Goal: Information Seeking & Learning: Learn about a topic

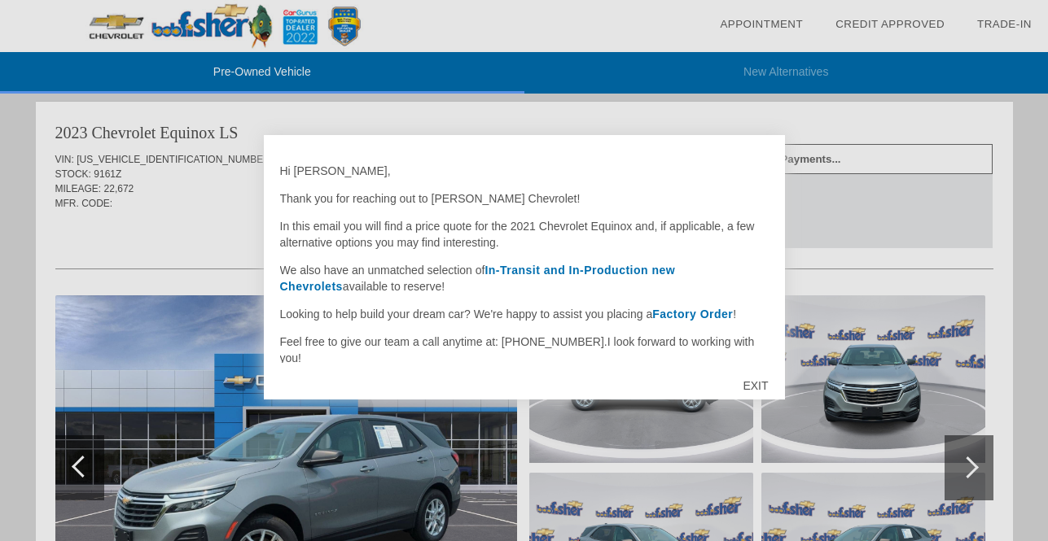
scroll to position [1002, 0]
click at [754, 387] on div "EXIT" at bounding box center [755, 386] width 58 height 49
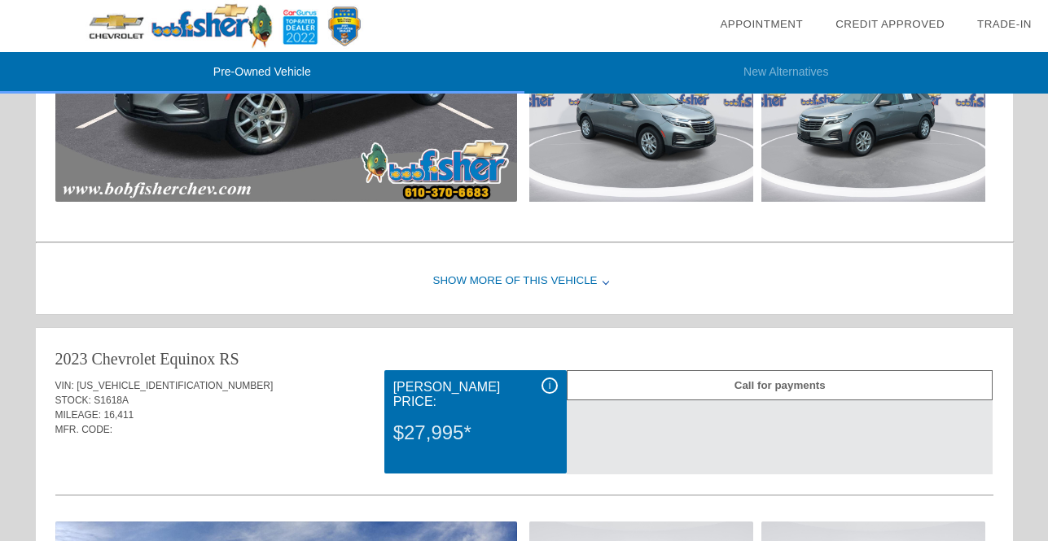
scroll to position [1434, 0]
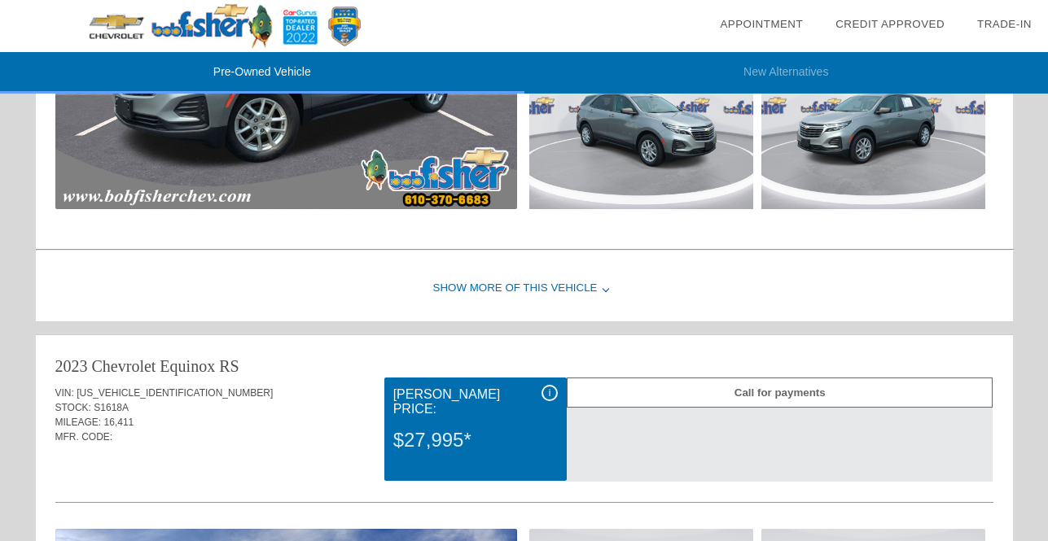
click at [497, 284] on div "Show More of this Vehicle" at bounding box center [524, 288] width 977 height 65
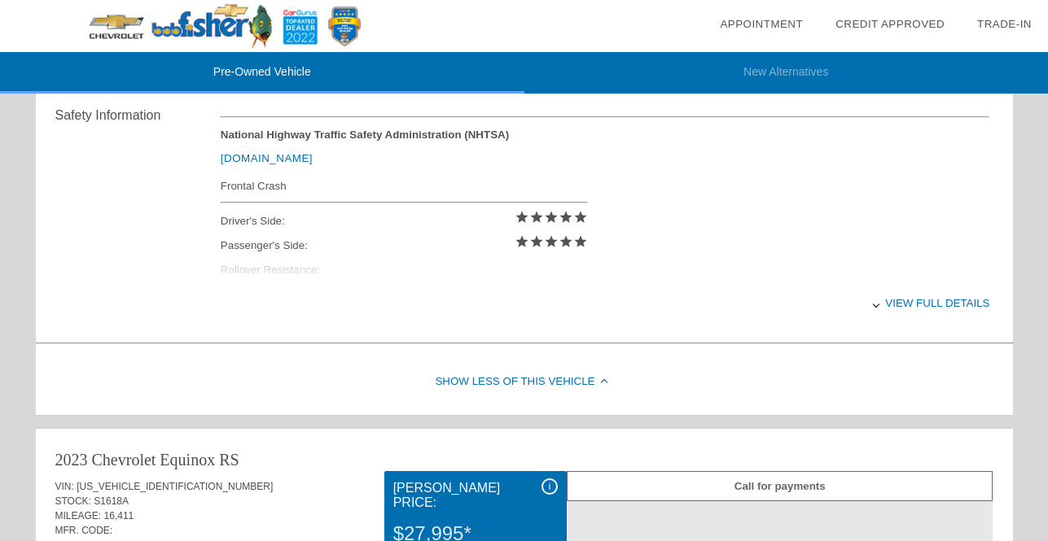
scroll to position [1759, 0]
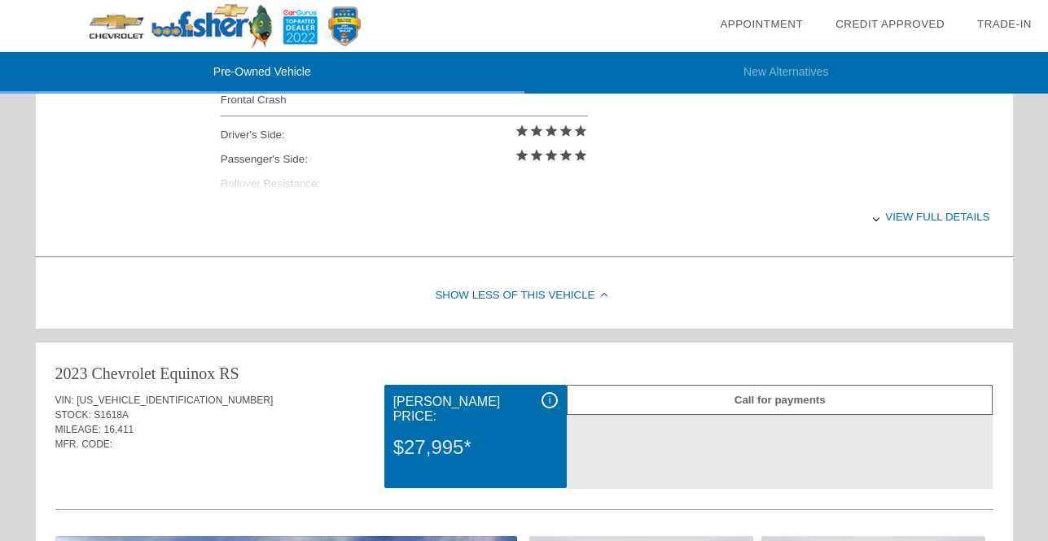
click at [918, 214] on div "View full details" at bounding box center [605, 217] width 769 height 40
click at [921, 214] on div "View less details" at bounding box center [605, 217] width 769 height 40
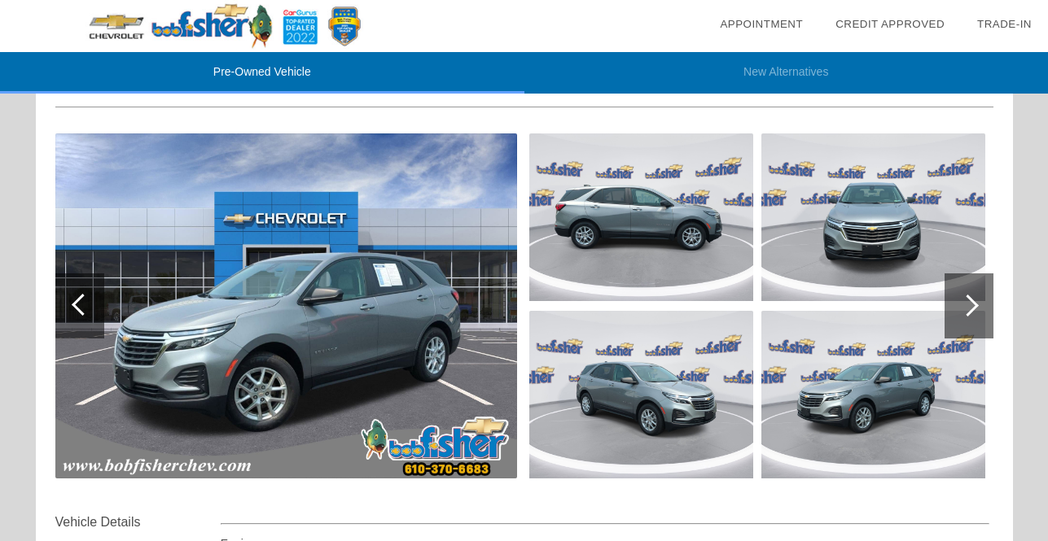
scroll to position [1157, 0]
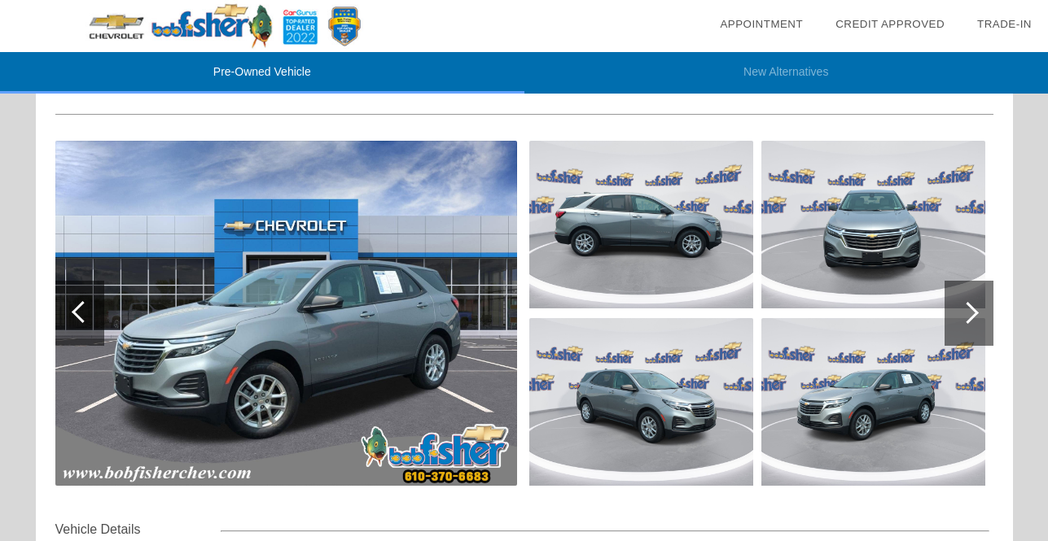
click at [973, 315] on div at bounding box center [968, 313] width 22 height 22
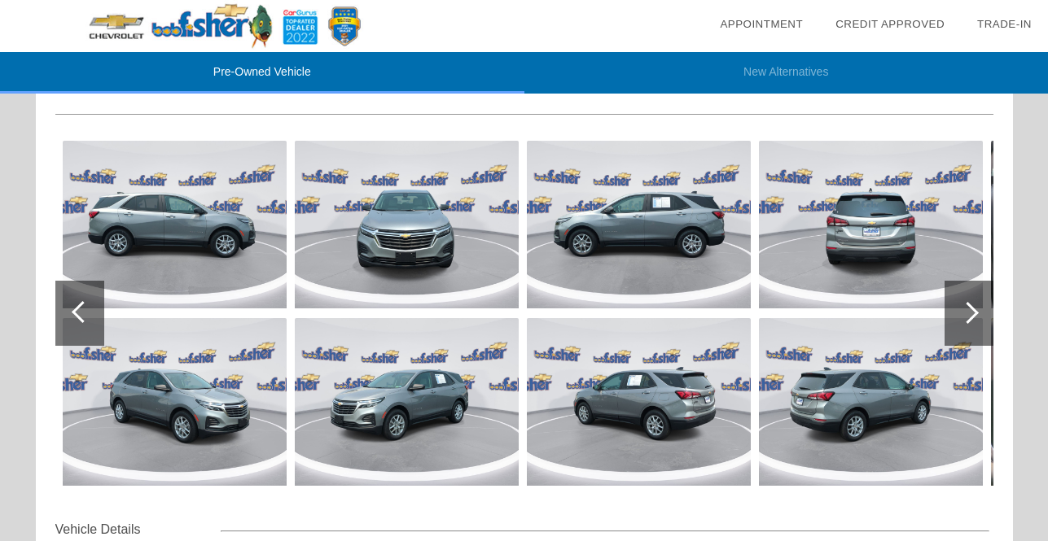
click at [975, 318] on div at bounding box center [968, 313] width 49 height 65
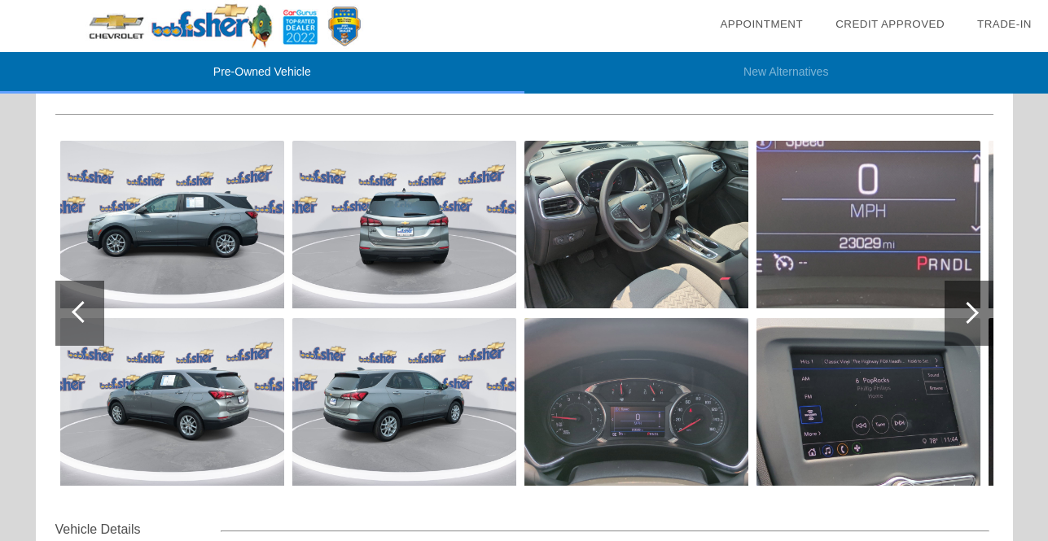
click at [974, 317] on div at bounding box center [968, 313] width 22 height 22
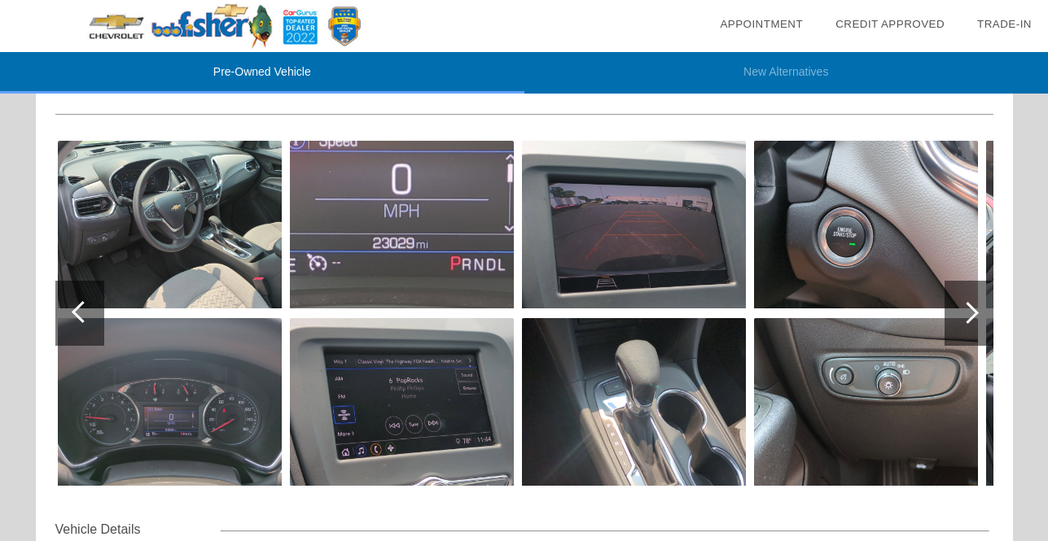
click at [973, 310] on div at bounding box center [968, 313] width 22 height 22
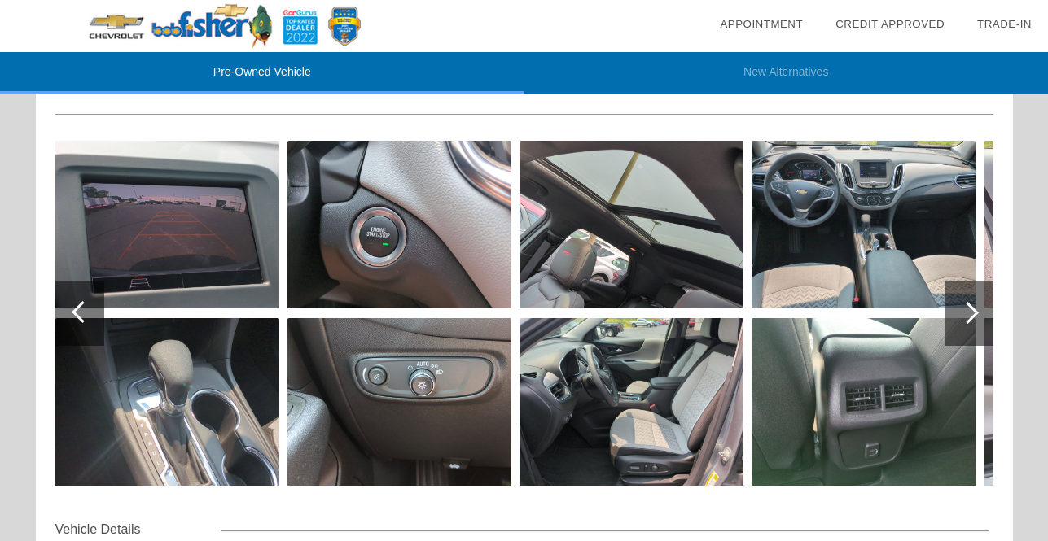
click at [972, 305] on div at bounding box center [968, 313] width 49 height 65
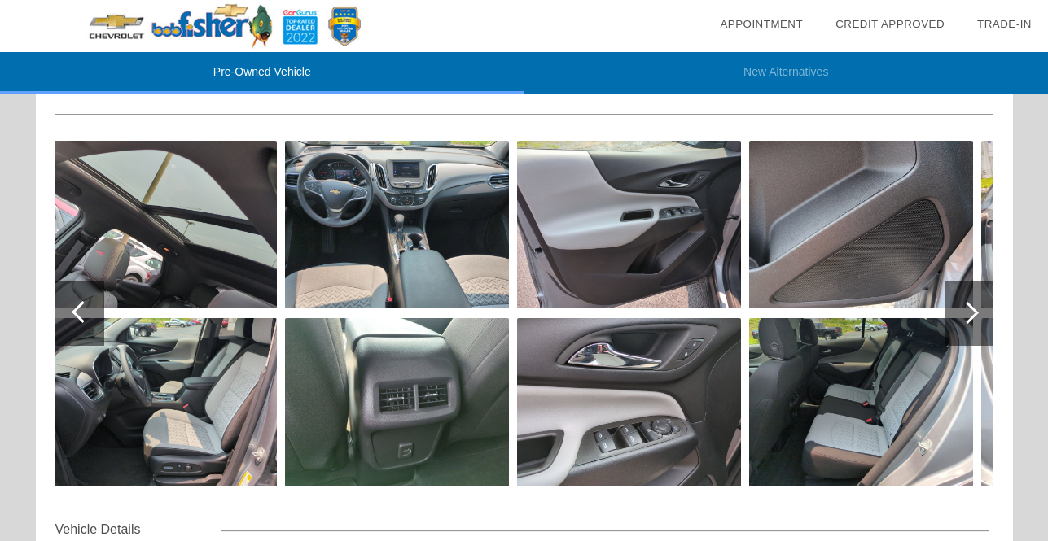
click at [972, 305] on div at bounding box center [968, 313] width 49 height 65
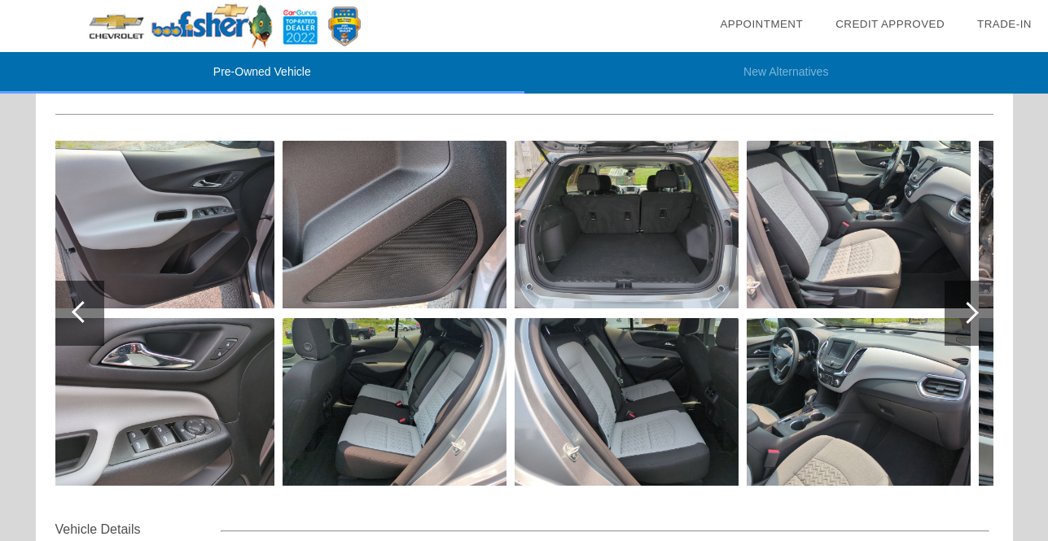
click at [972, 305] on div at bounding box center [968, 313] width 49 height 65
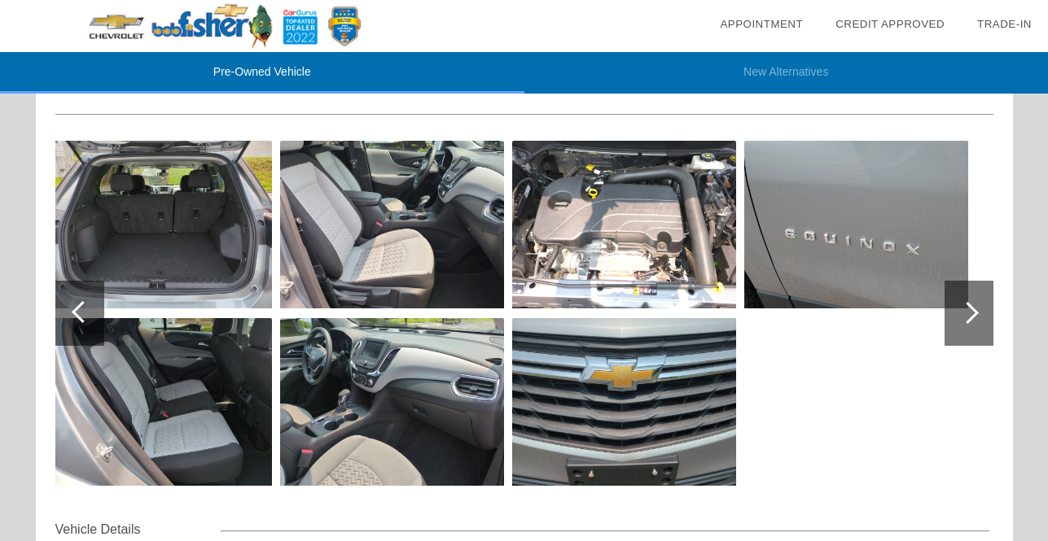
click at [77, 312] on div at bounding box center [83, 312] width 22 height 22
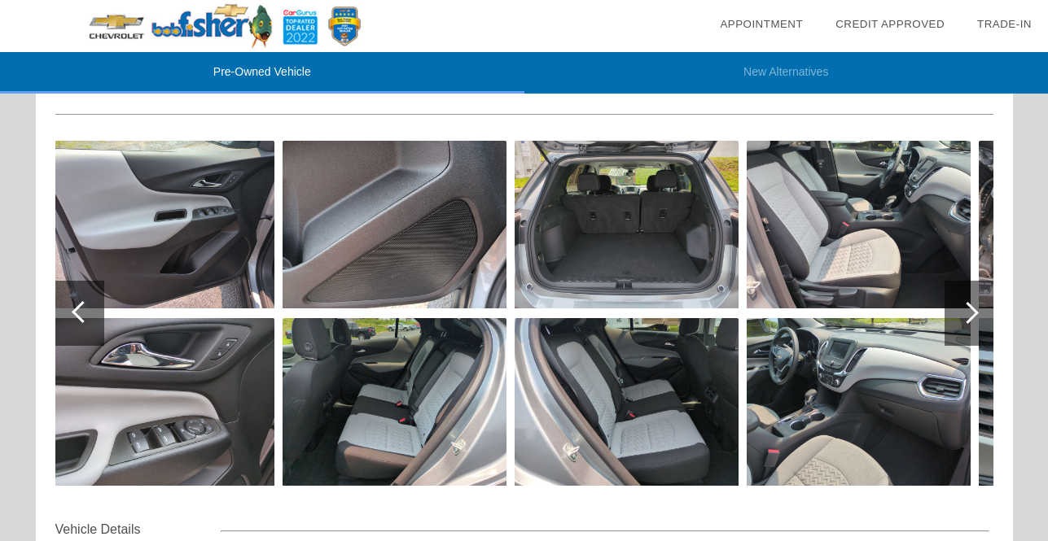
click at [77, 316] on div at bounding box center [83, 312] width 22 height 22
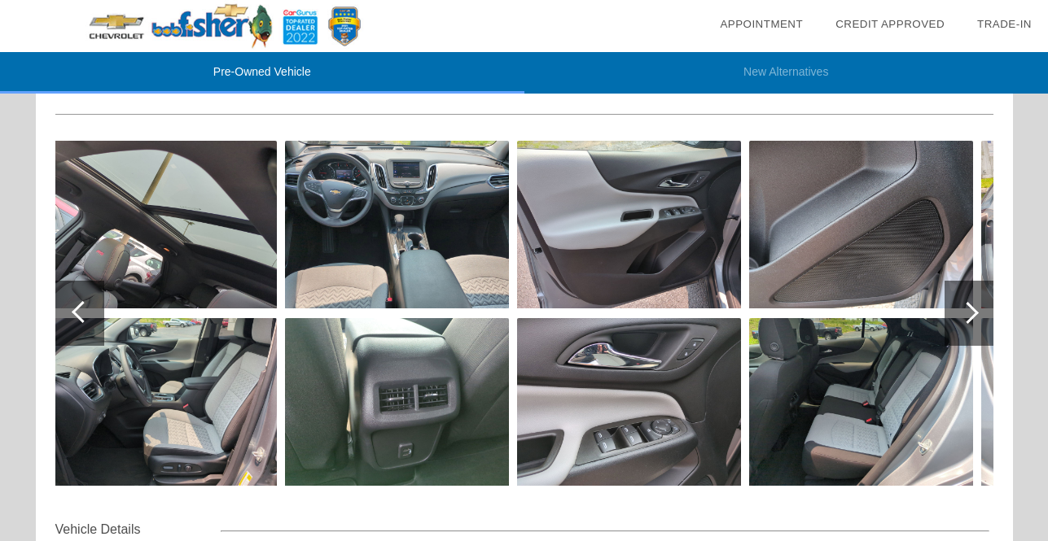
click at [77, 316] on div at bounding box center [83, 312] width 22 height 22
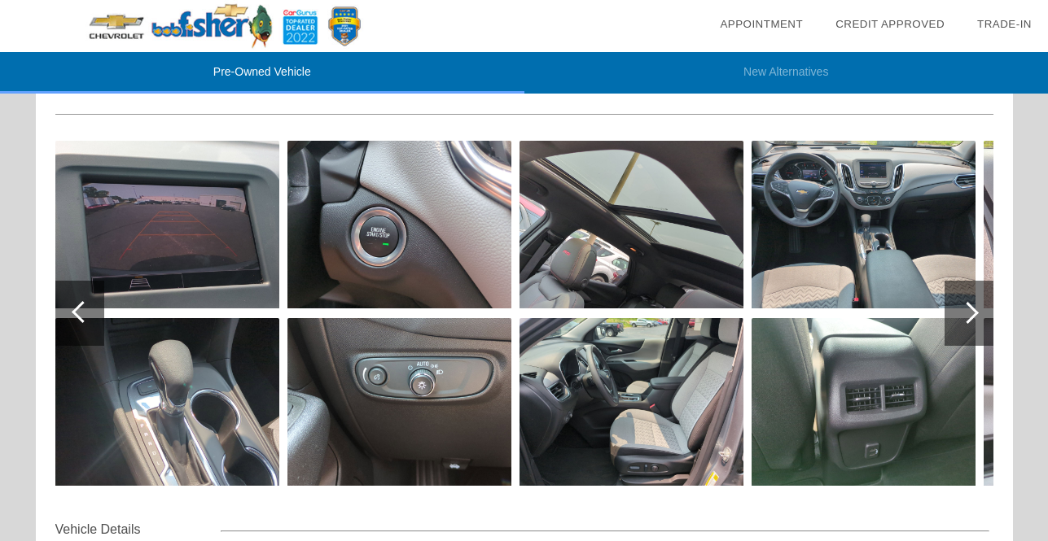
click at [77, 316] on div at bounding box center [83, 312] width 22 height 22
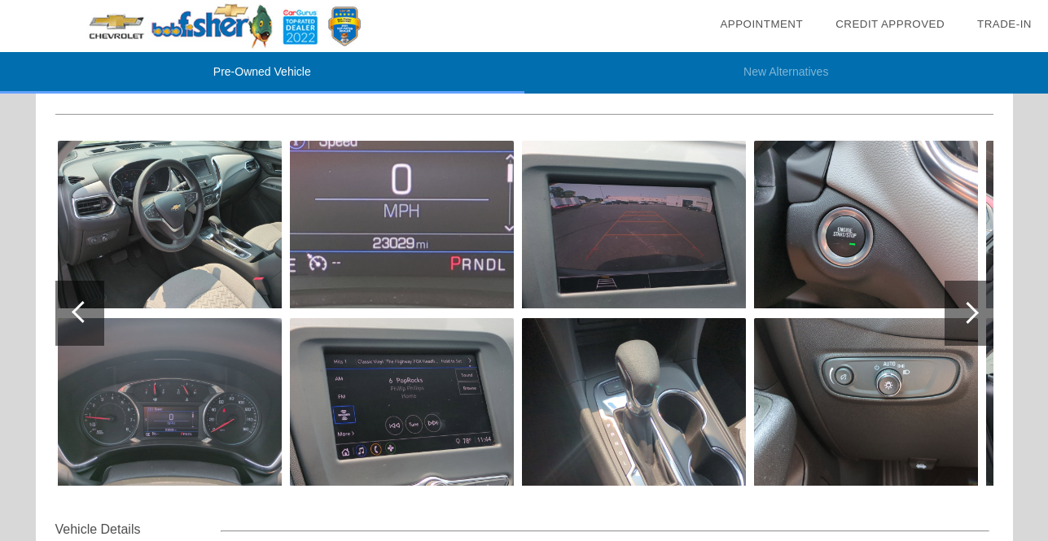
click at [77, 316] on div at bounding box center [83, 312] width 22 height 22
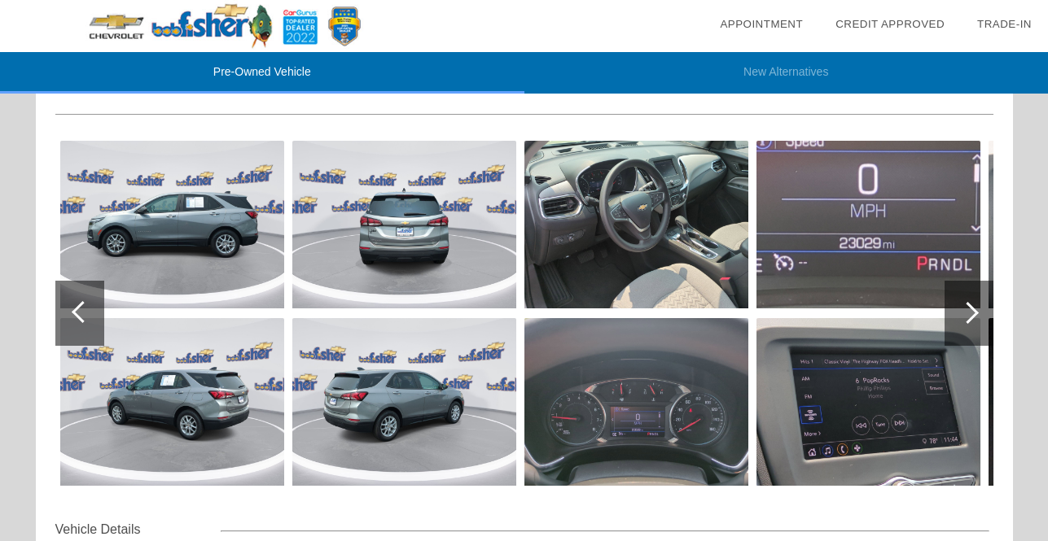
click at [77, 316] on div at bounding box center [83, 312] width 22 height 22
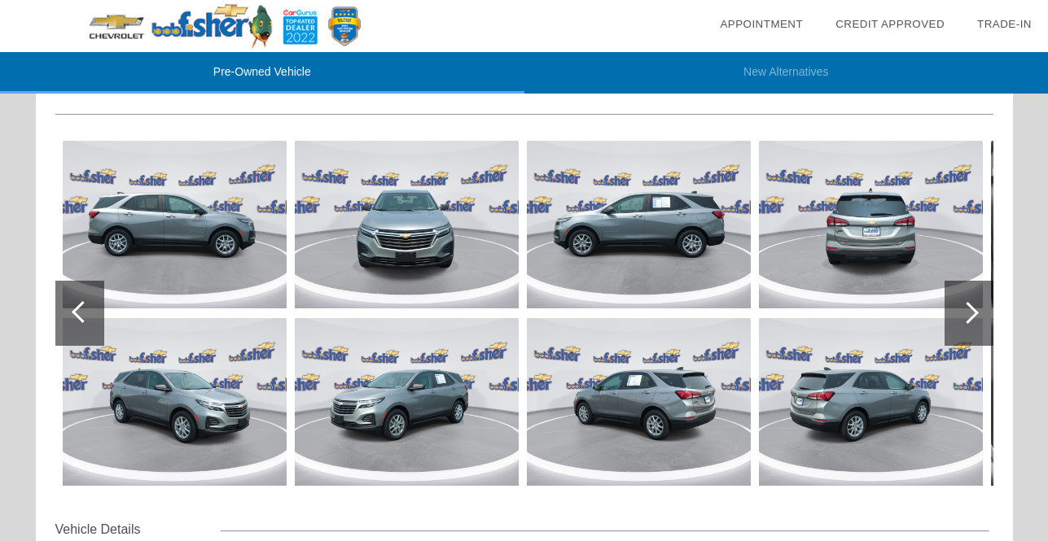
click at [77, 316] on div at bounding box center [83, 312] width 22 height 22
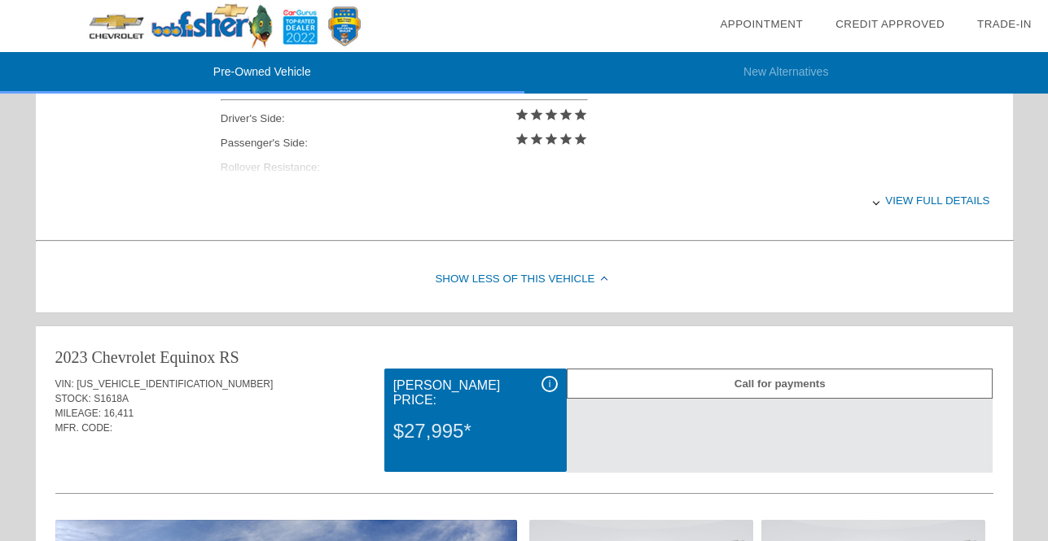
scroll to position [1808, 0]
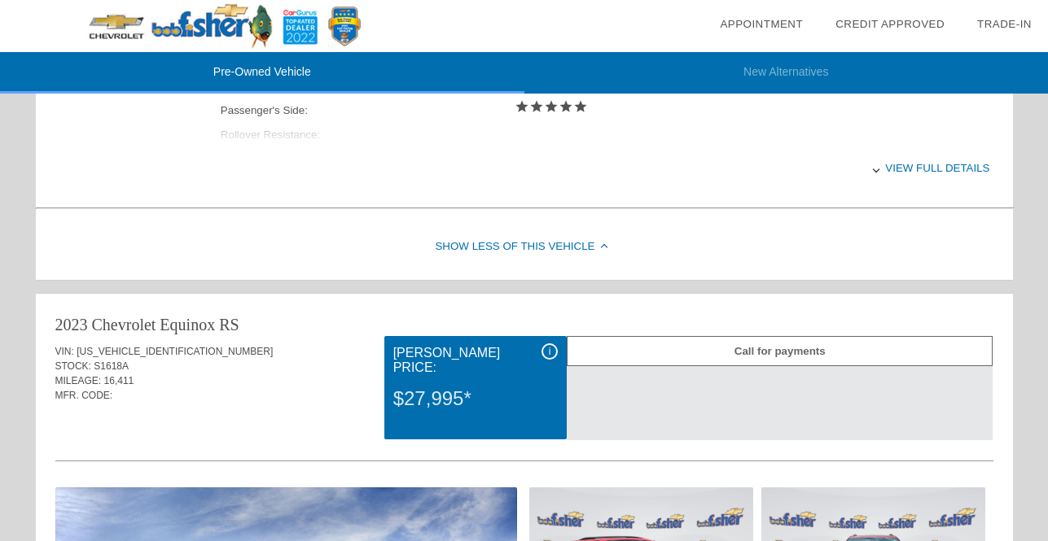
click at [1046, 541] on div "Pre-Owned Vehicle New Alternatives date_range Appointment check_box Credit Appr…" at bounding box center [524, 25] width 1048 height 3667
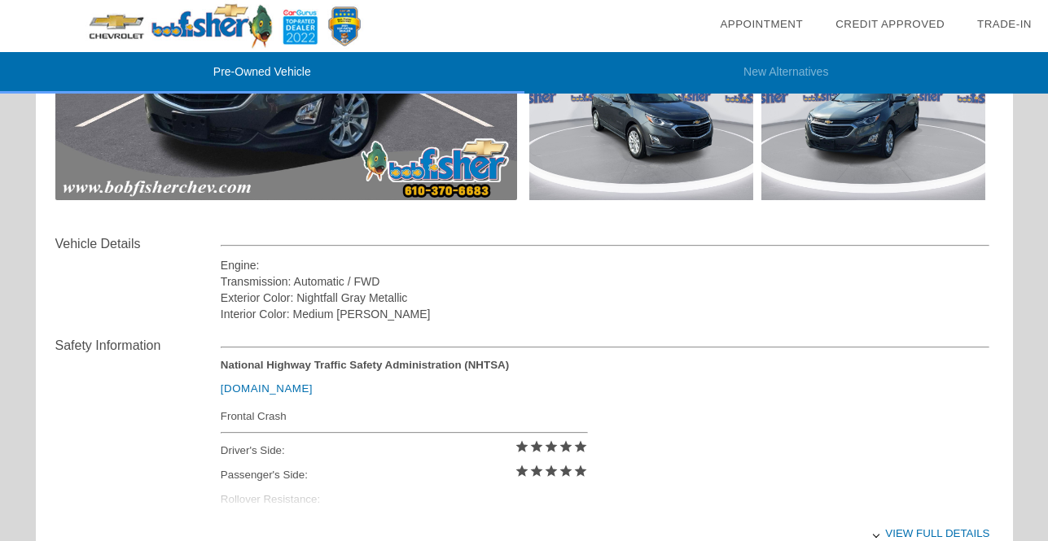
scroll to position [478, 0]
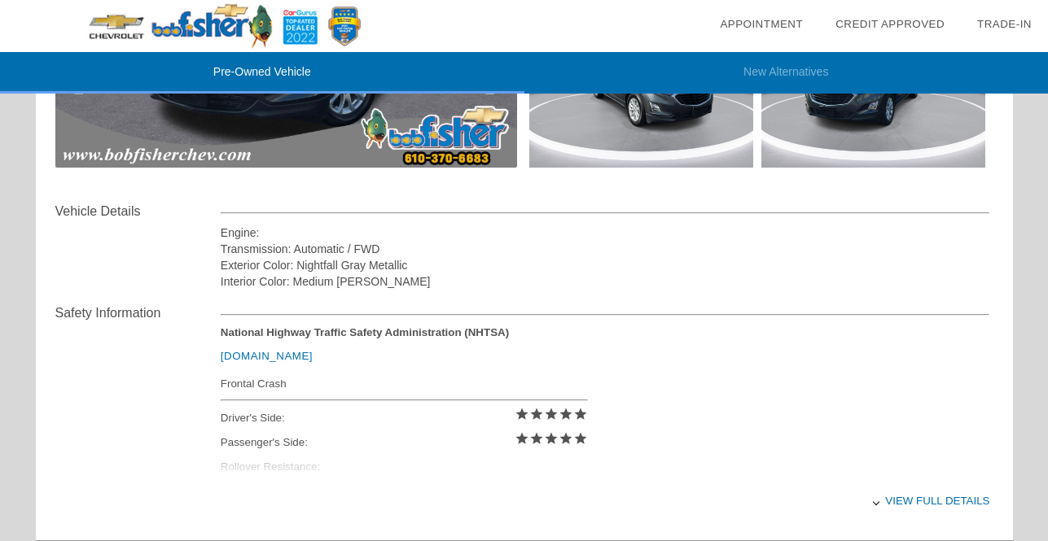
click at [951, 497] on div "View full details" at bounding box center [605, 501] width 769 height 40
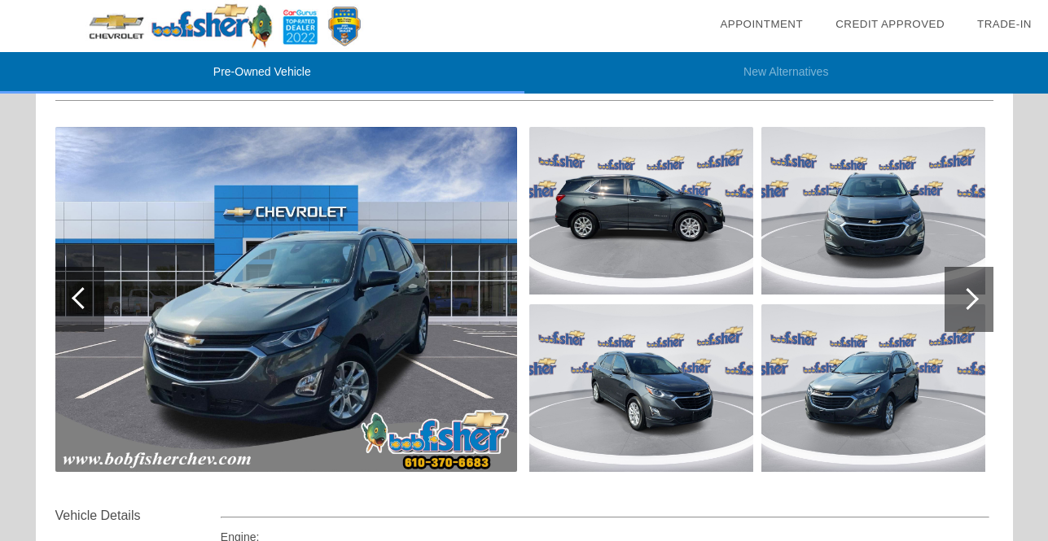
scroll to position [206, 0]
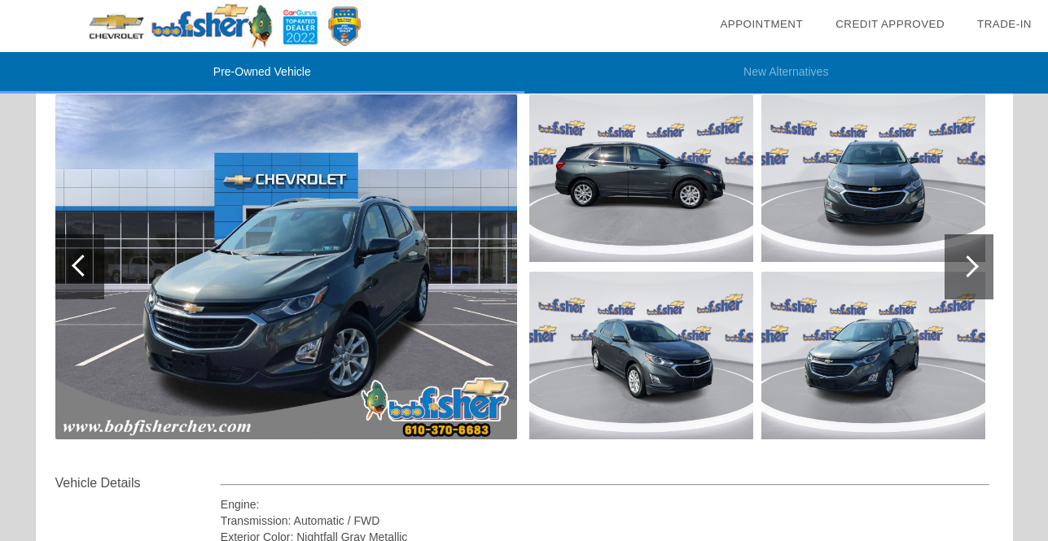
click at [865, 199] on img at bounding box center [873, 178] width 224 height 168
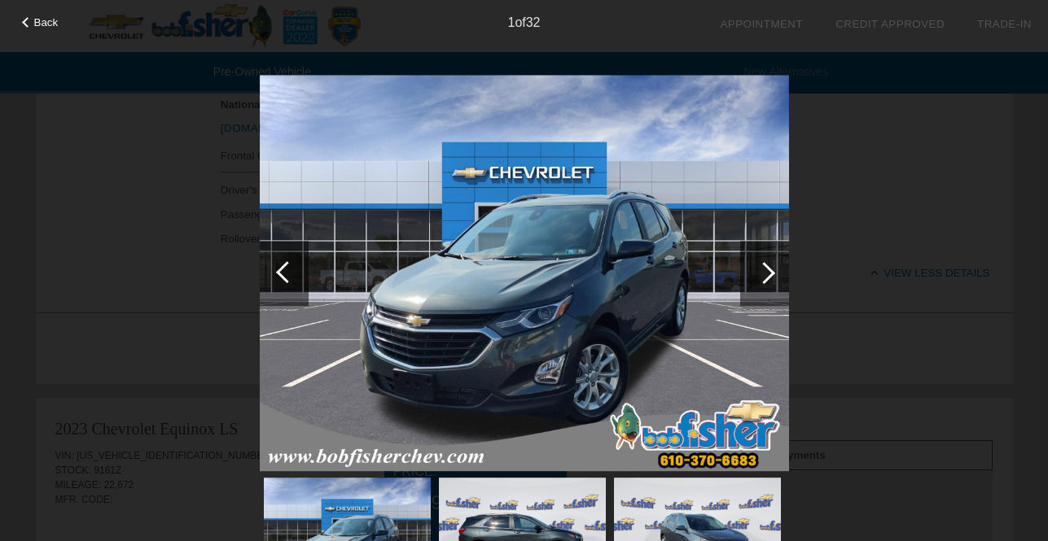
scroll to position [716, 0]
click at [24, 24] on div at bounding box center [27, 22] width 11 height 11
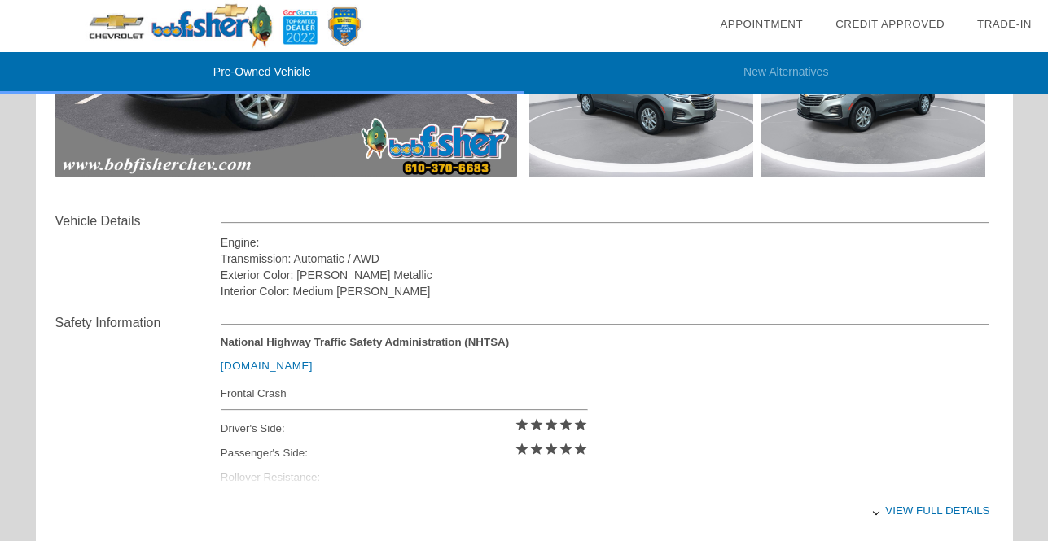
scroll to position [1510, 0]
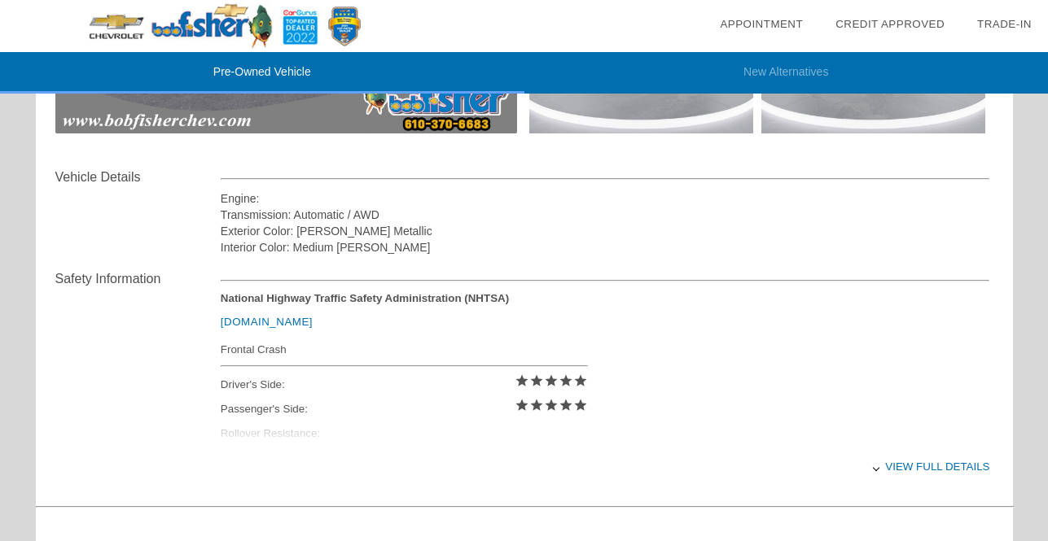
click at [959, 464] on div "View full details" at bounding box center [605, 467] width 769 height 40
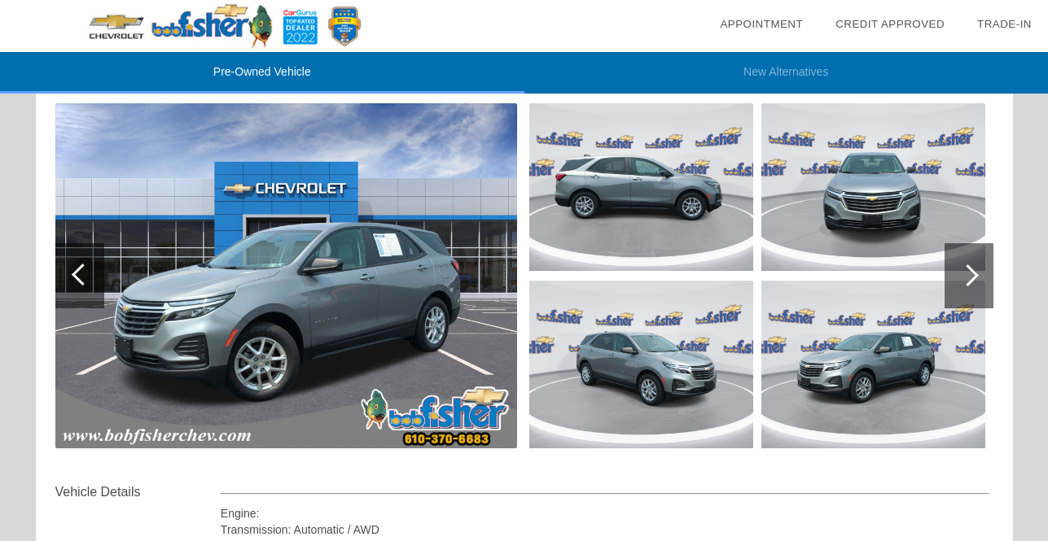
scroll to position [1162, 0]
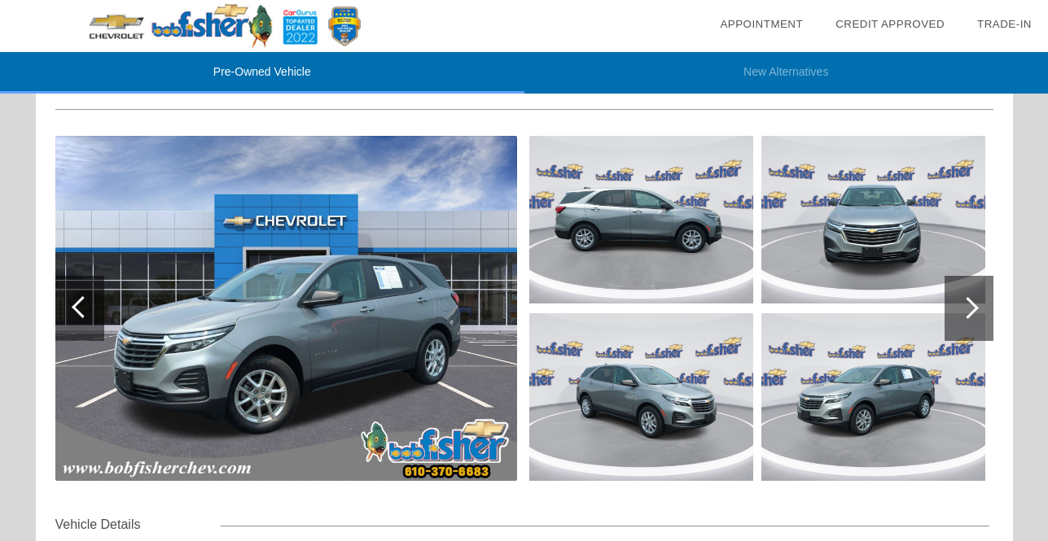
click at [973, 305] on div at bounding box center [968, 308] width 22 height 22
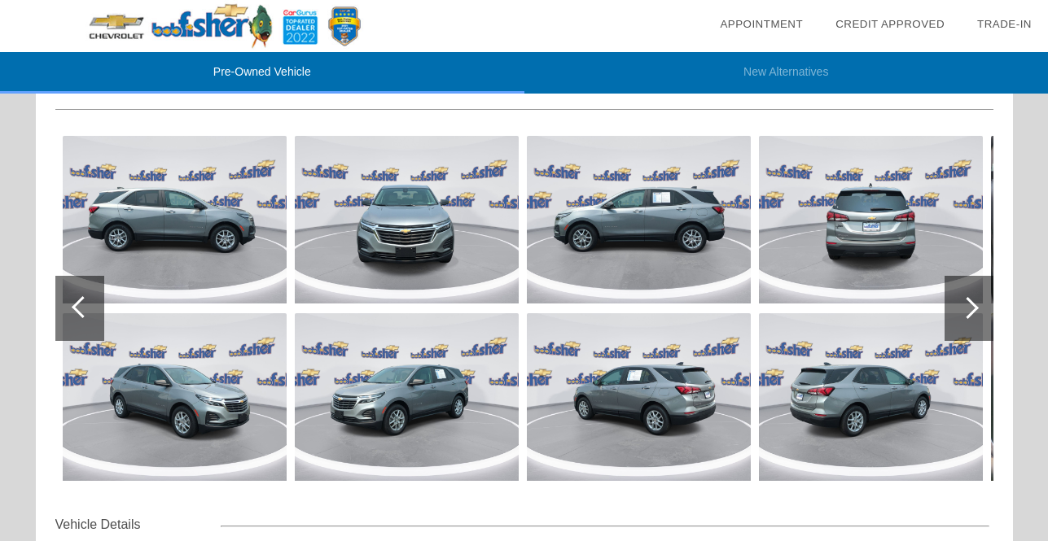
click at [162, 226] on img at bounding box center [175, 220] width 224 height 168
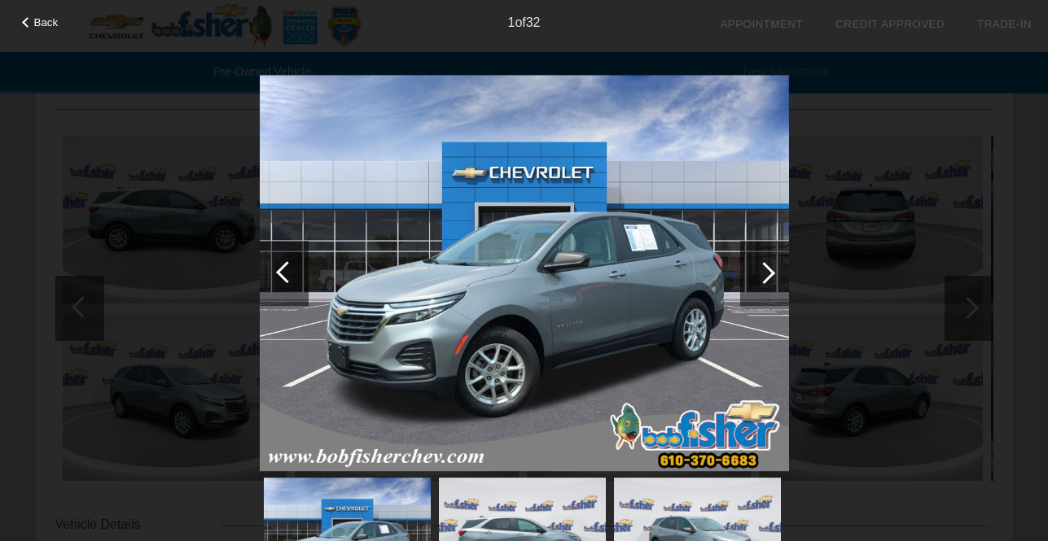
click at [770, 273] on div at bounding box center [764, 273] width 22 height 22
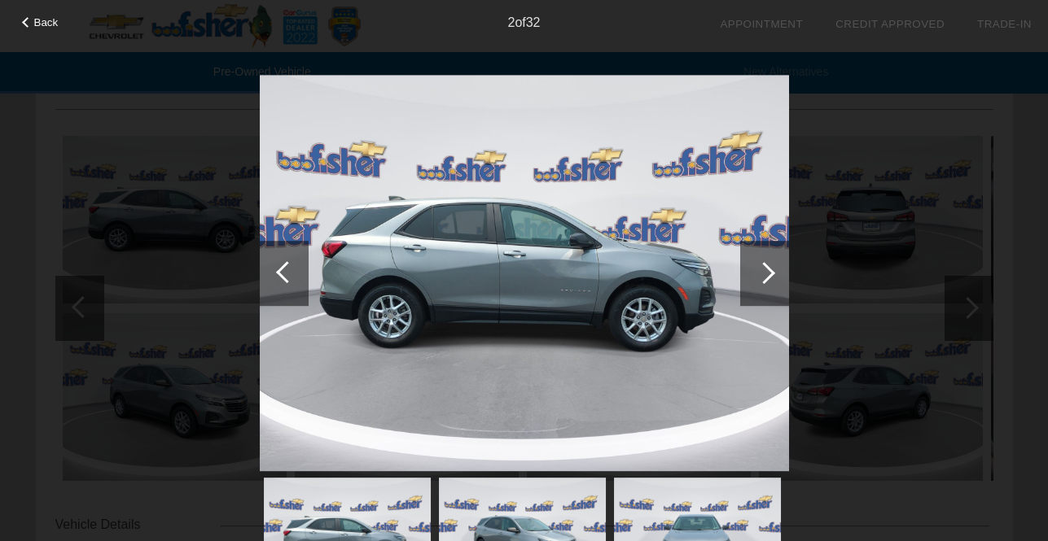
click at [770, 273] on div at bounding box center [764, 273] width 22 height 22
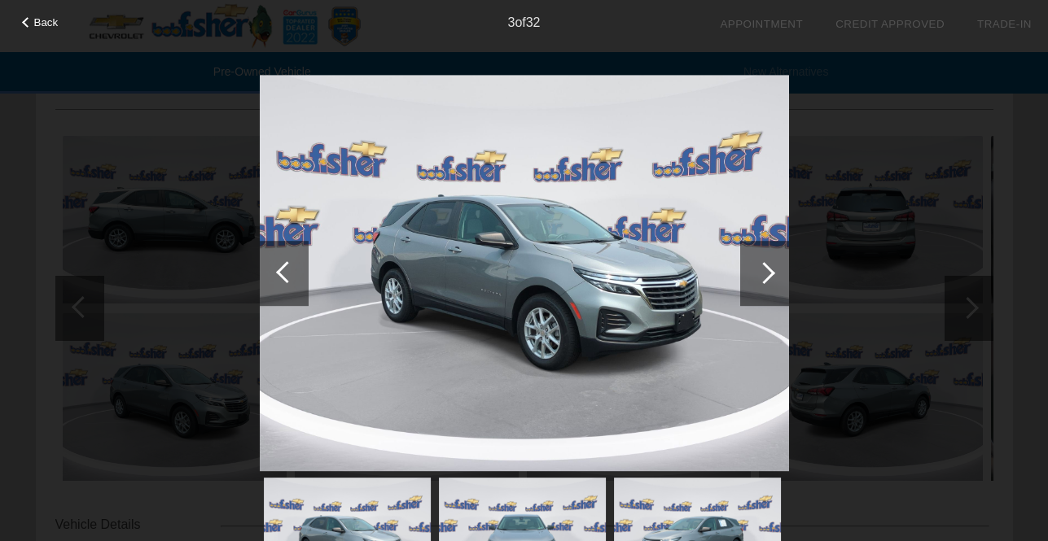
click at [770, 273] on div at bounding box center [764, 273] width 22 height 22
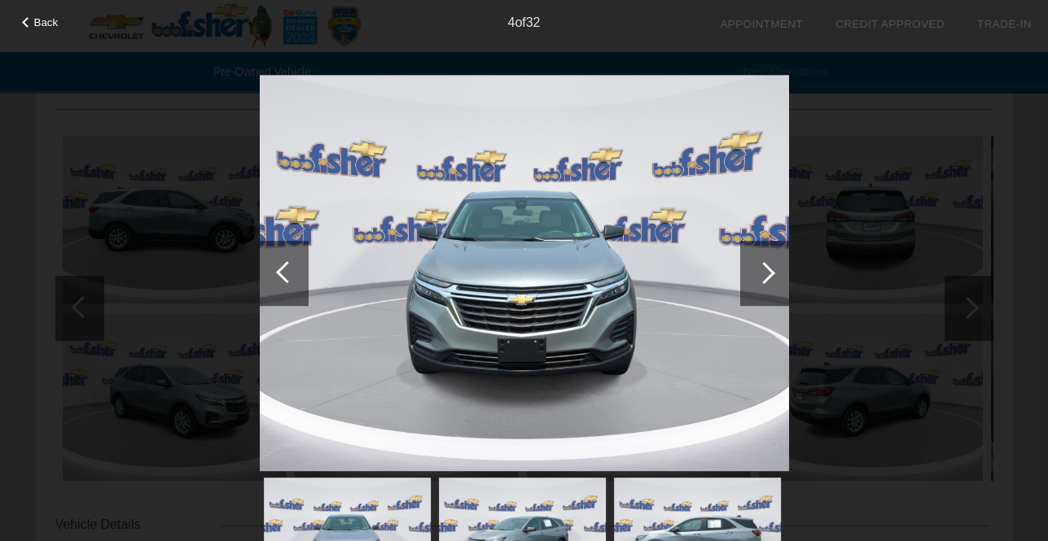
click at [770, 273] on div at bounding box center [764, 273] width 22 height 22
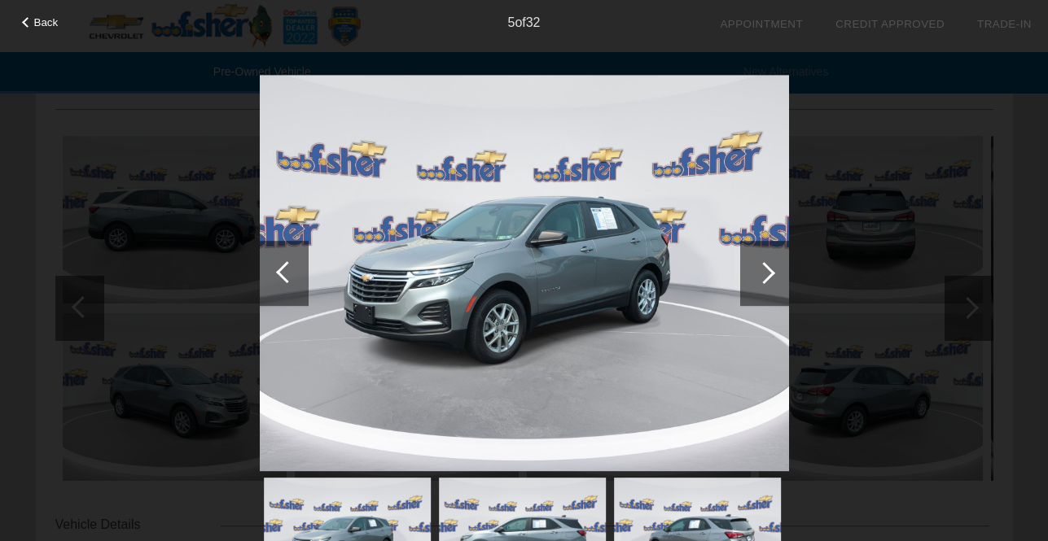
click at [770, 273] on div at bounding box center [764, 273] width 22 height 22
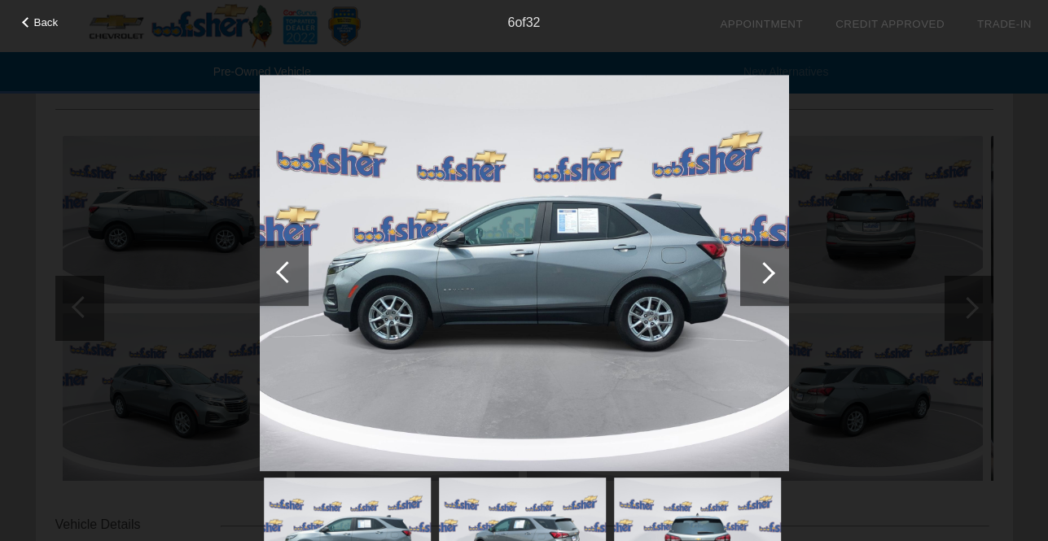
click at [770, 273] on div at bounding box center [764, 273] width 22 height 22
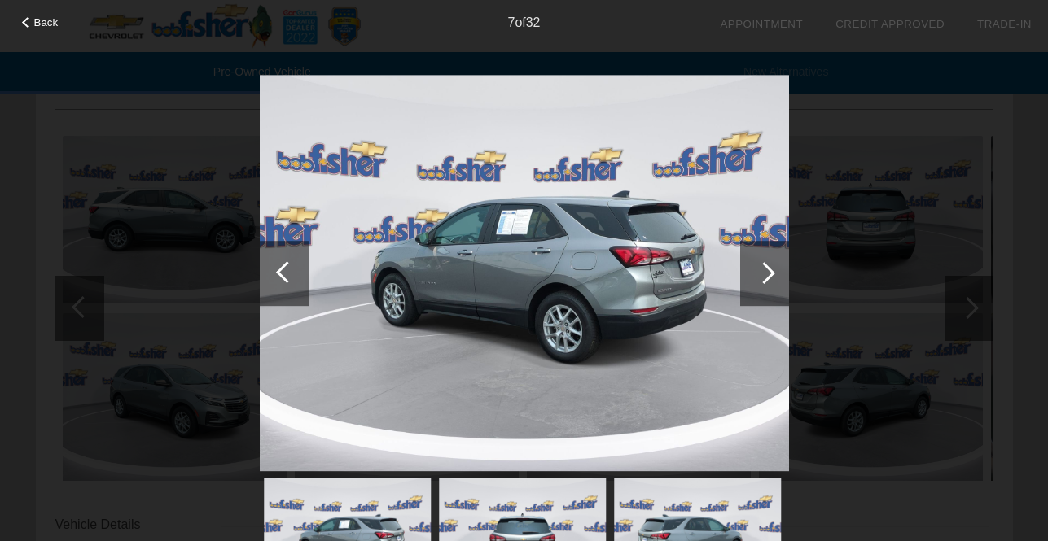
click at [770, 273] on div at bounding box center [764, 273] width 22 height 22
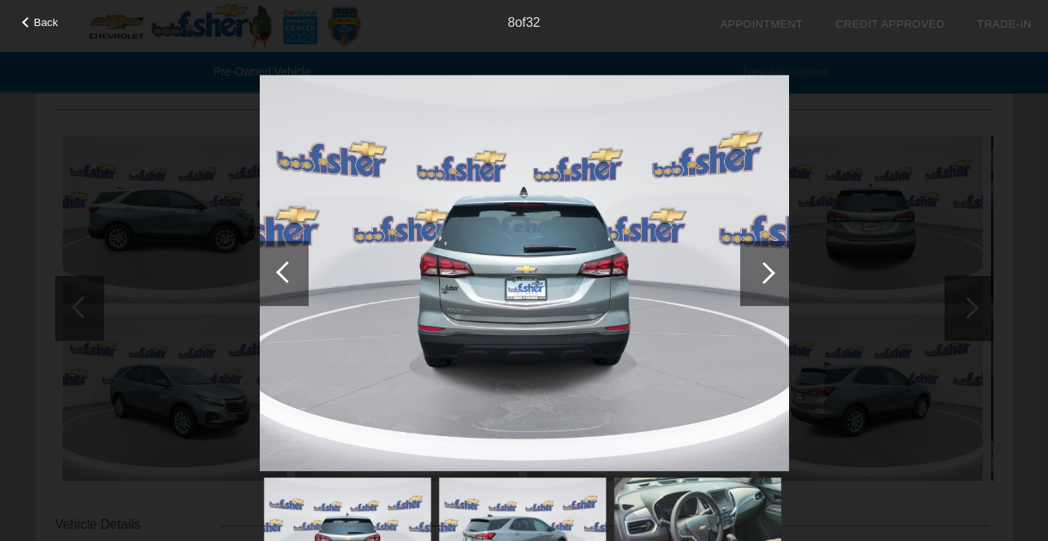
click at [770, 273] on div at bounding box center [764, 273] width 22 height 22
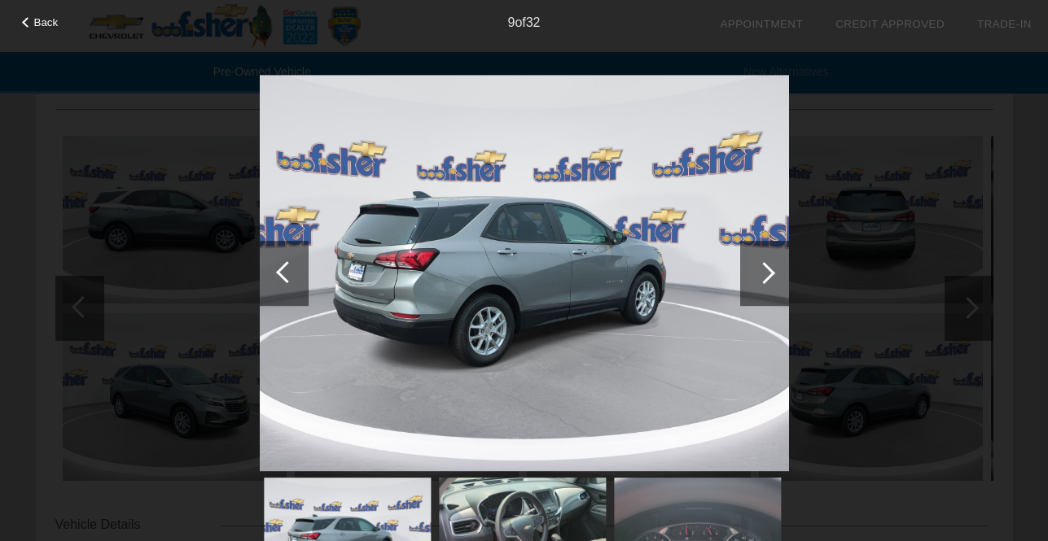
click at [770, 273] on div at bounding box center [764, 273] width 22 height 22
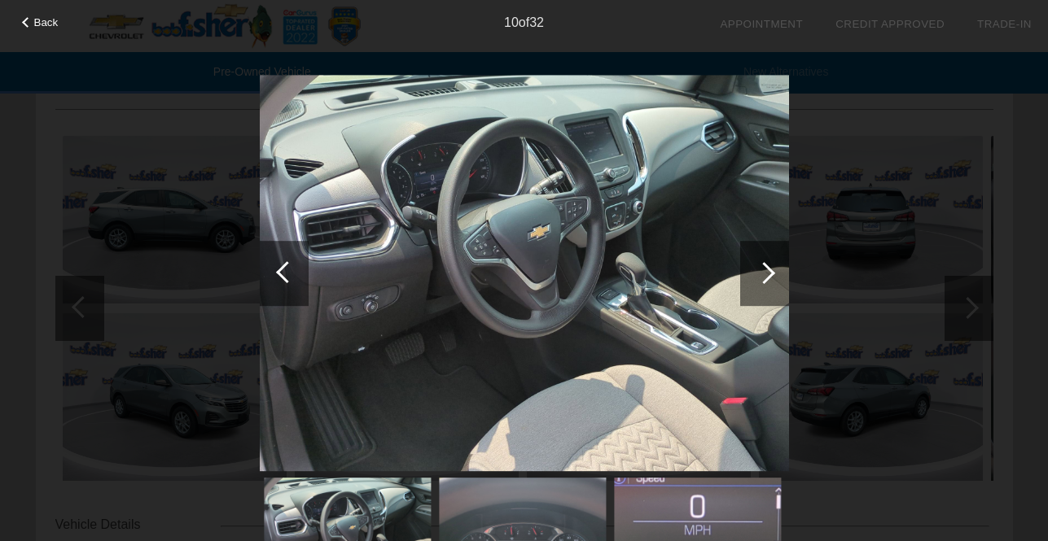
click at [770, 273] on div at bounding box center [764, 273] width 22 height 22
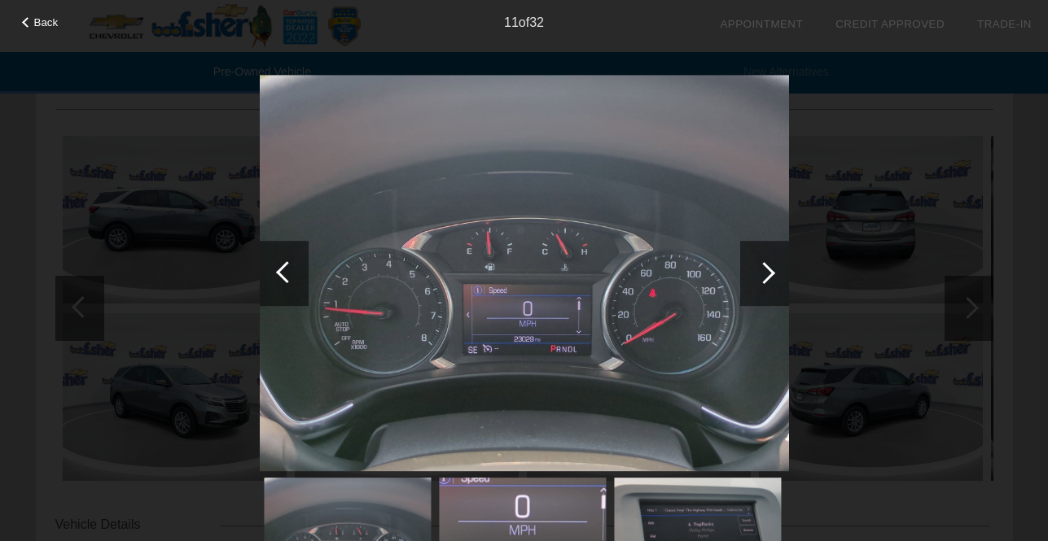
click at [770, 273] on div at bounding box center [764, 273] width 22 height 22
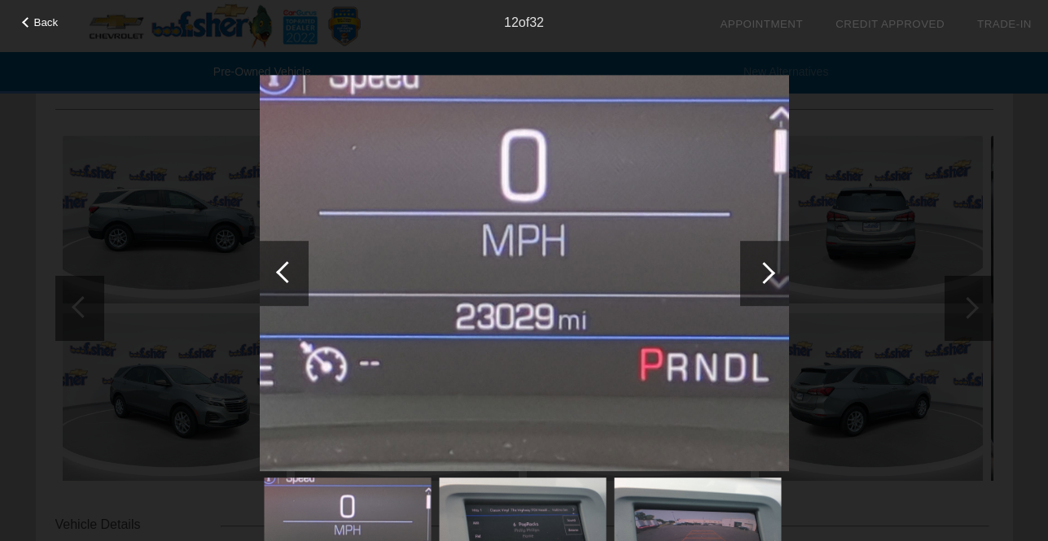
click at [770, 273] on div at bounding box center [764, 273] width 22 height 22
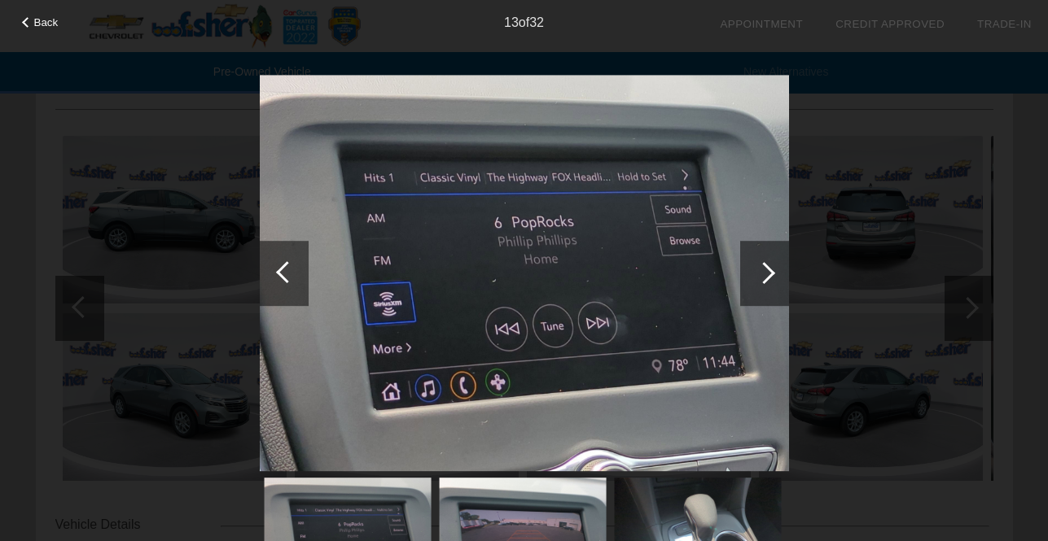
click at [770, 273] on div at bounding box center [764, 273] width 22 height 22
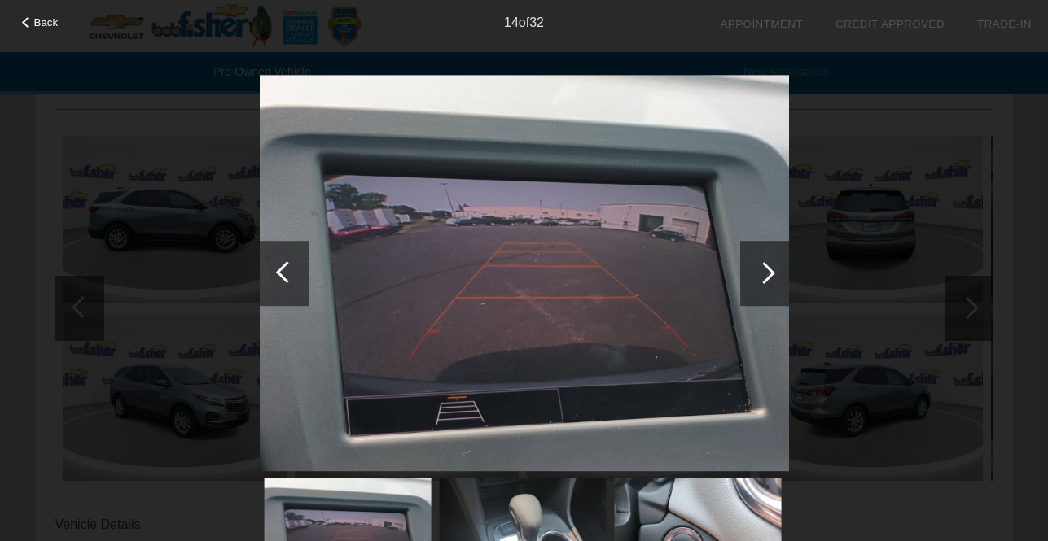
click at [770, 273] on div at bounding box center [764, 273] width 22 height 22
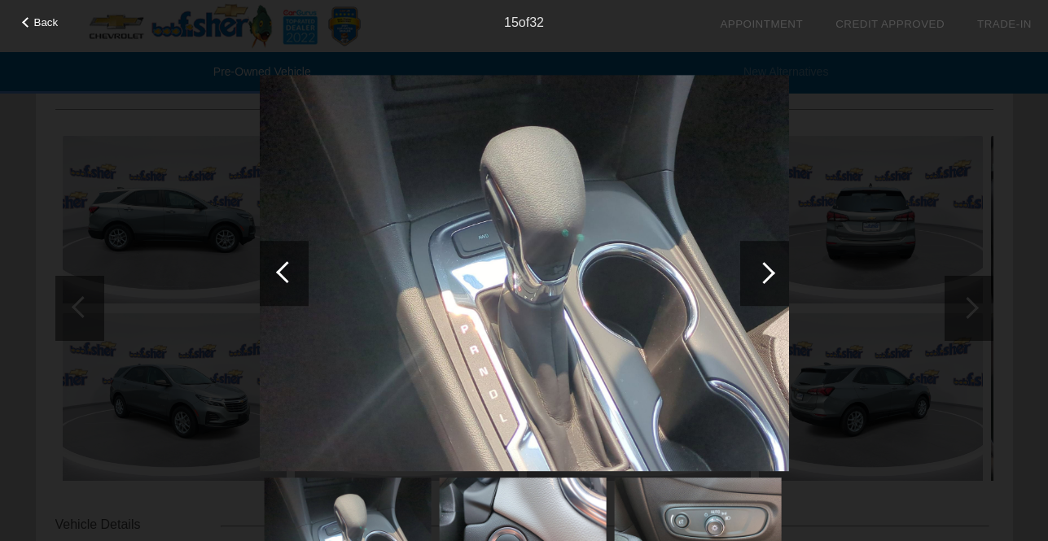
click at [770, 273] on div at bounding box center [764, 273] width 22 height 22
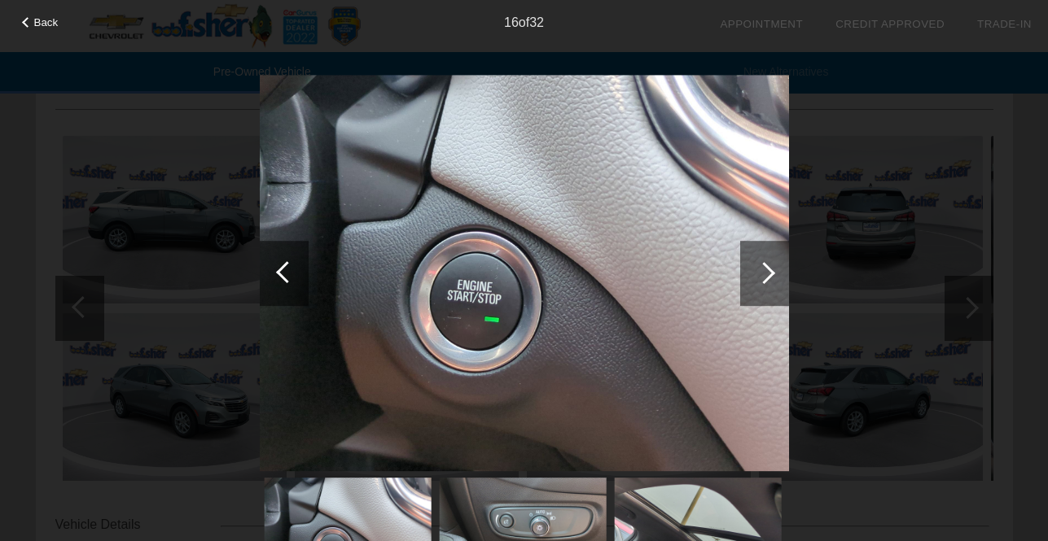
click at [770, 273] on div at bounding box center [764, 273] width 22 height 22
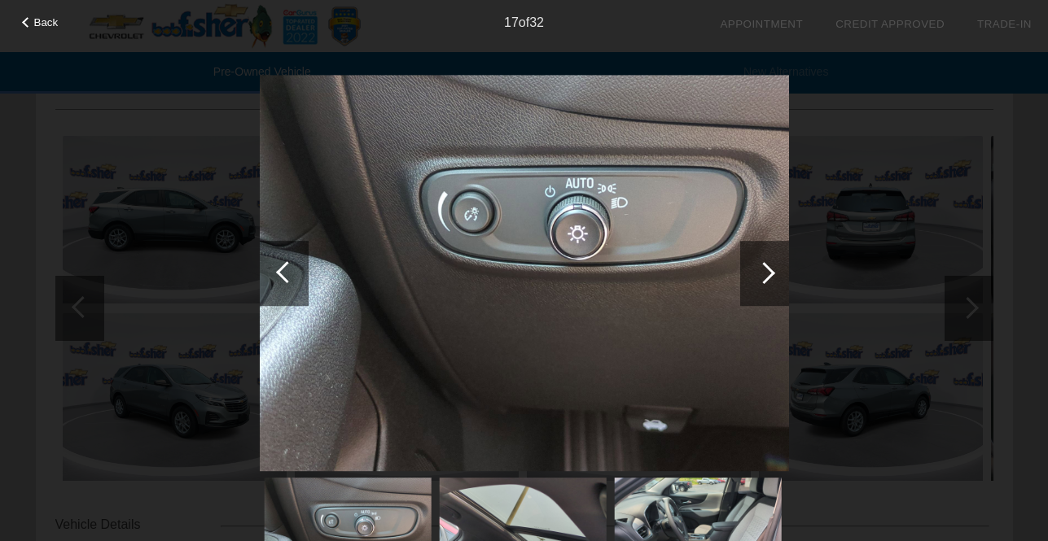
click at [770, 273] on div at bounding box center [764, 273] width 22 height 22
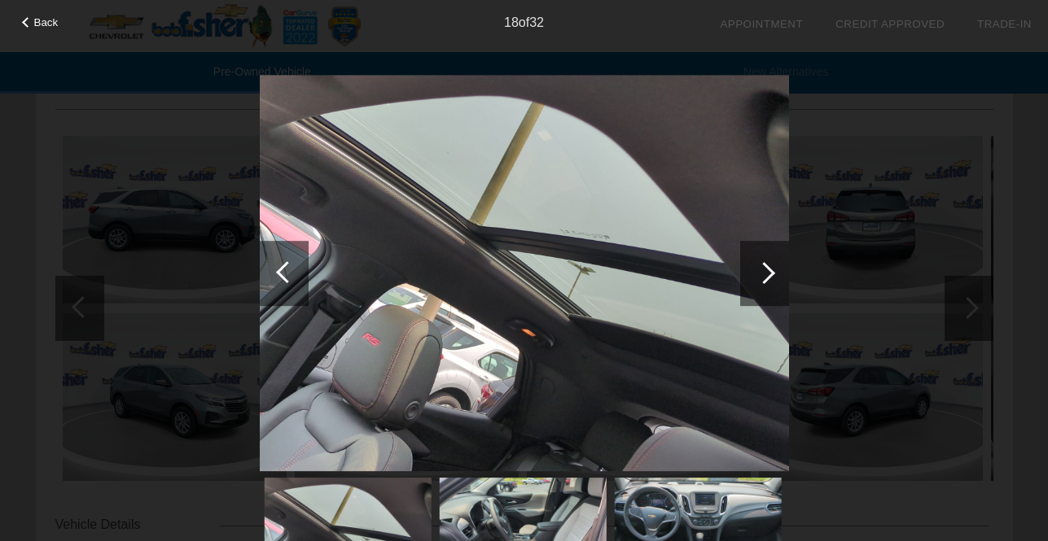
click at [770, 273] on div at bounding box center [764, 273] width 22 height 22
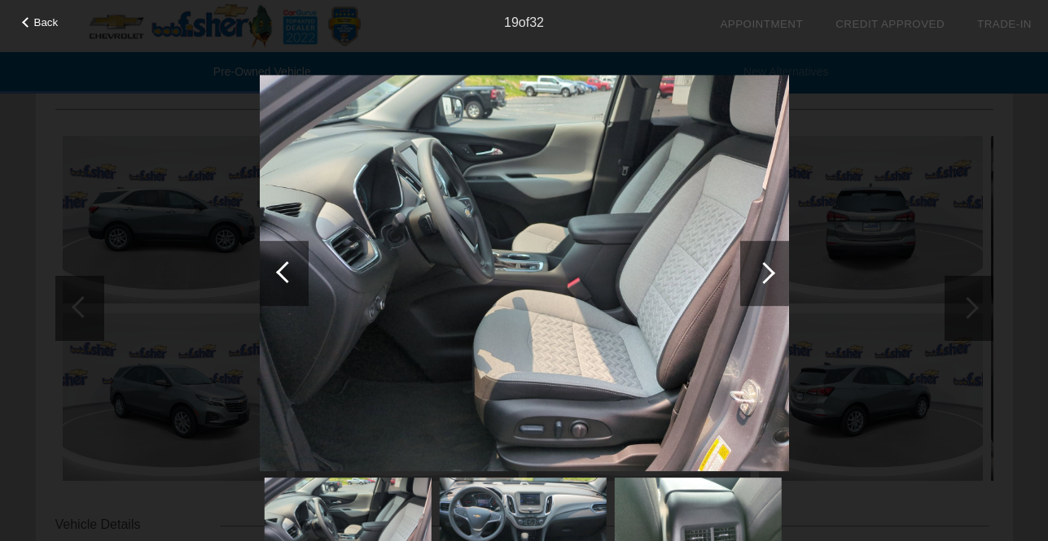
click at [770, 273] on div at bounding box center [764, 273] width 22 height 22
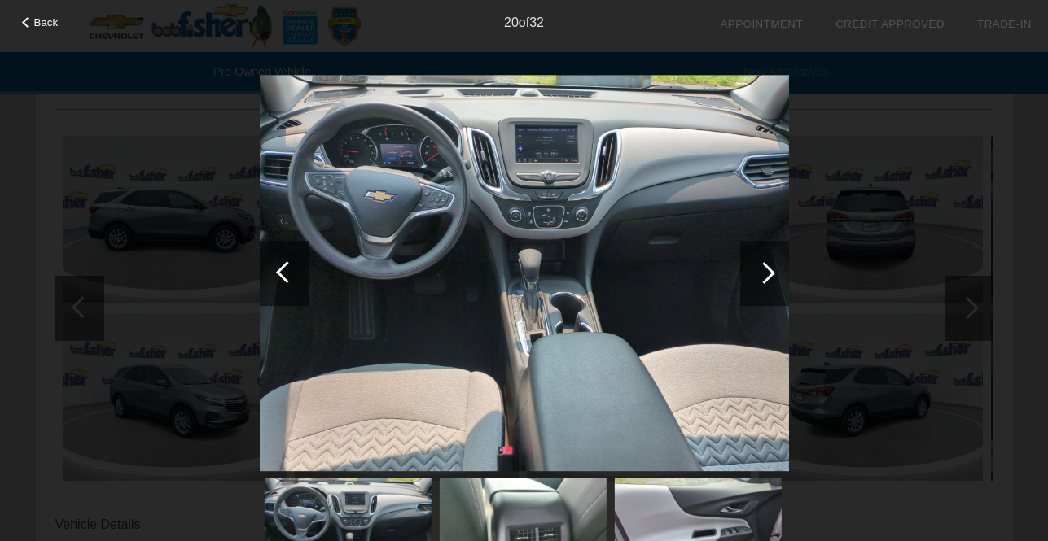
click at [770, 273] on div at bounding box center [764, 273] width 22 height 22
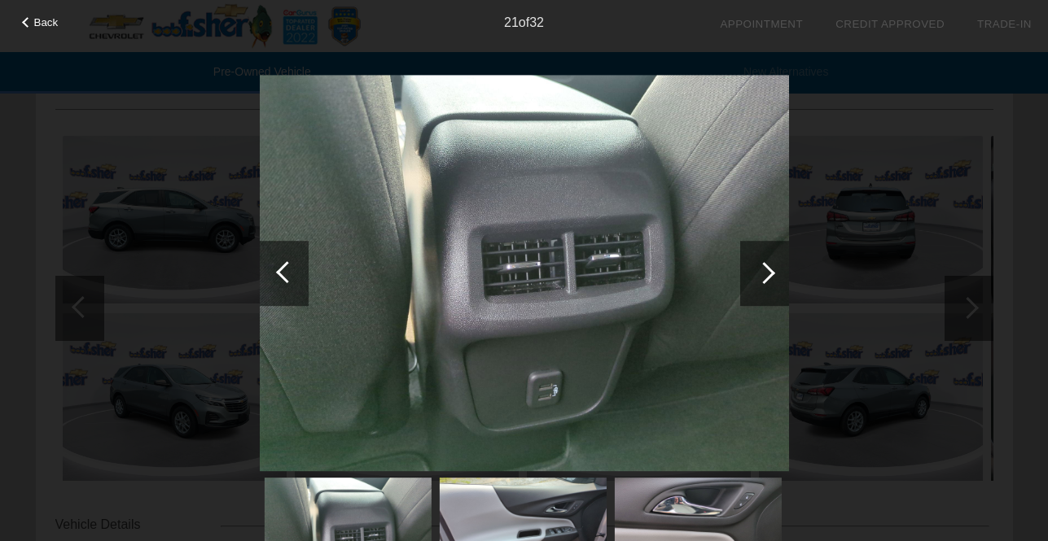
click at [770, 273] on div at bounding box center [764, 273] width 22 height 22
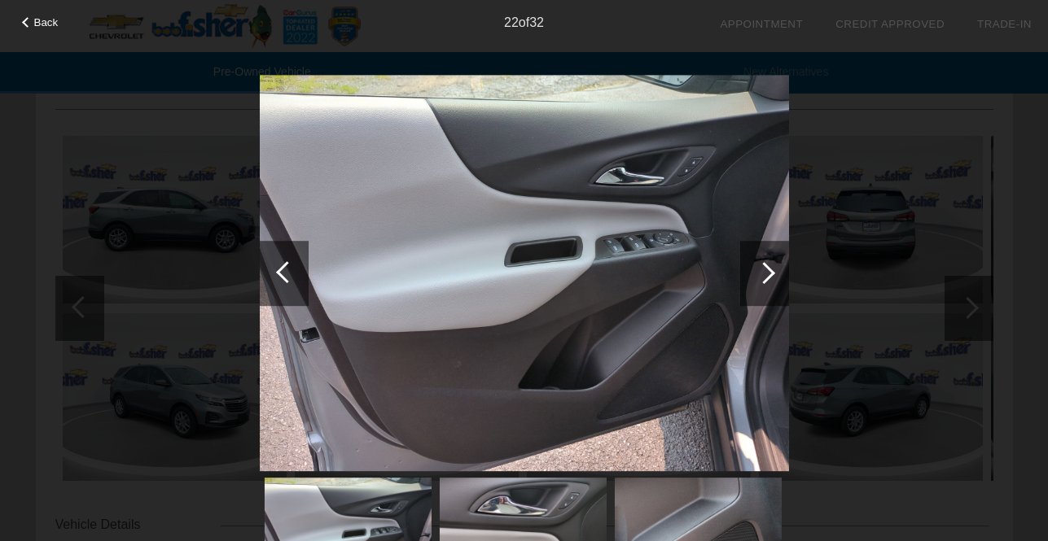
click at [770, 273] on div at bounding box center [764, 273] width 22 height 22
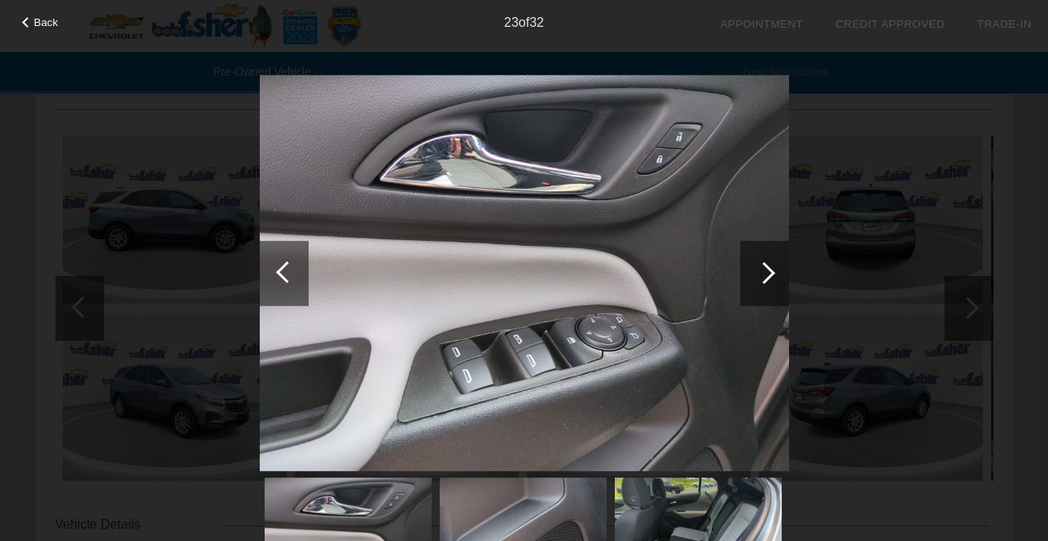
click at [770, 273] on div at bounding box center [764, 273] width 22 height 22
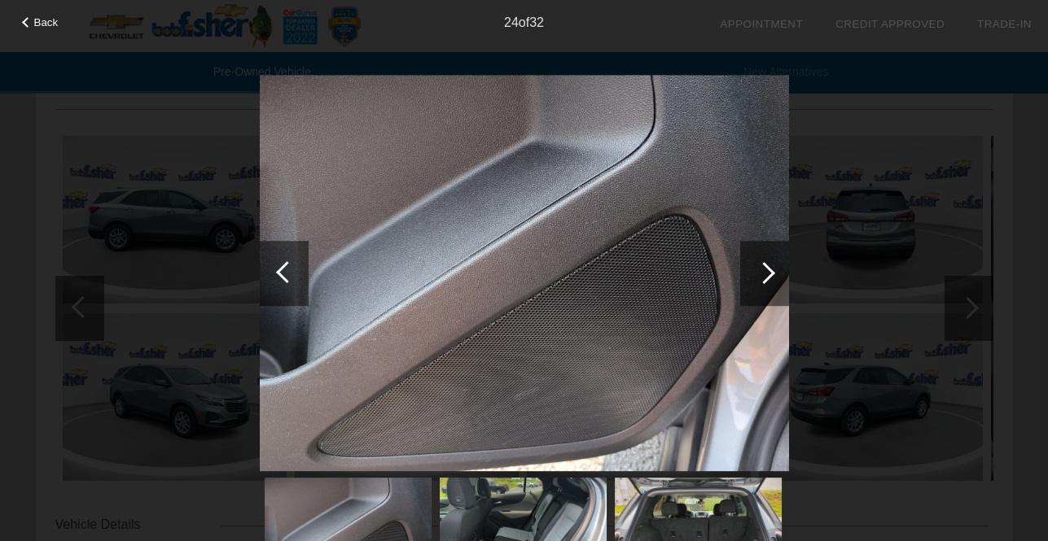
click at [770, 273] on div at bounding box center [764, 273] width 22 height 22
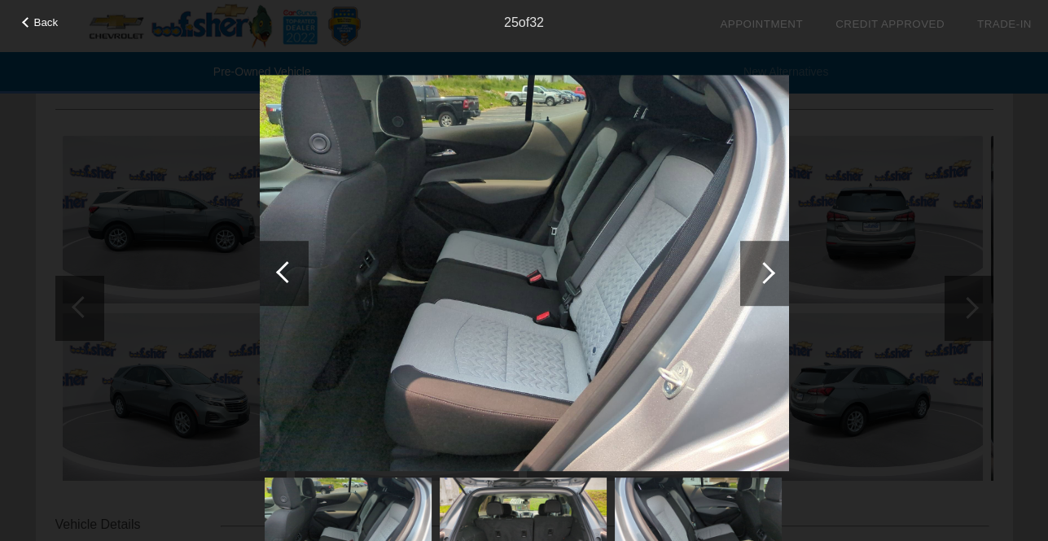
click at [770, 273] on div at bounding box center [764, 273] width 22 height 22
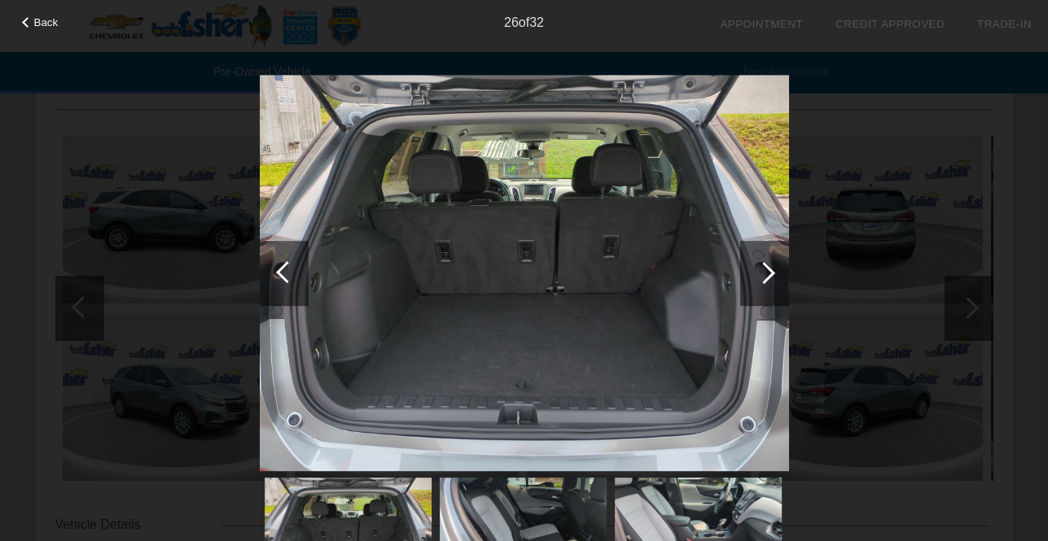
click at [770, 273] on div at bounding box center [764, 273] width 22 height 22
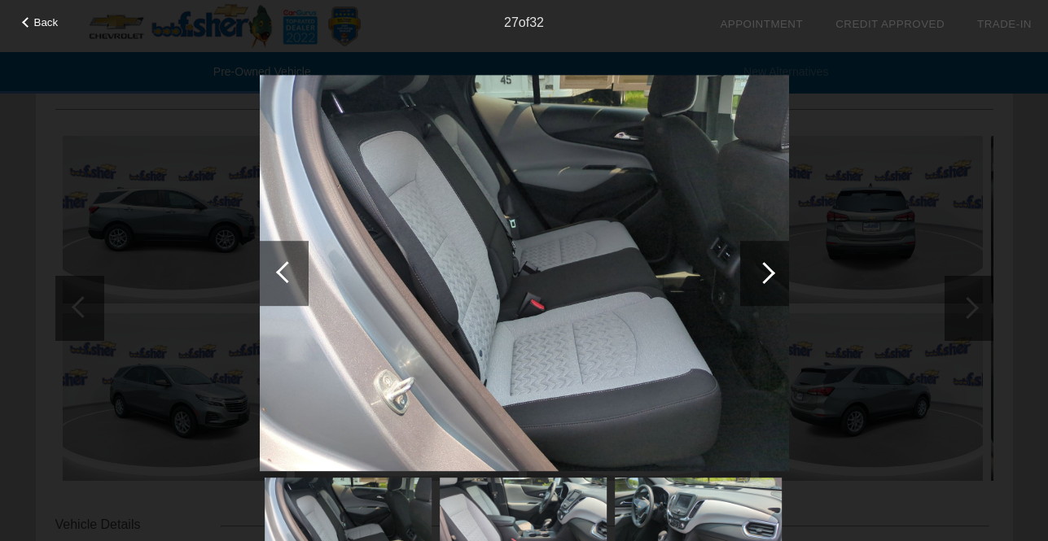
click at [770, 273] on div at bounding box center [764, 273] width 22 height 22
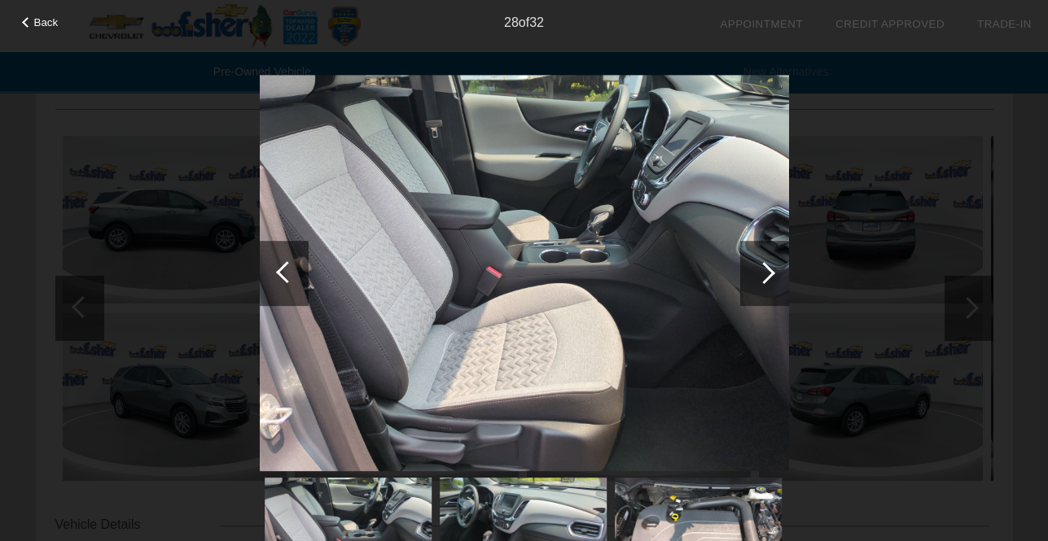
click at [770, 273] on div at bounding box center [764, 273] width 22 height 22
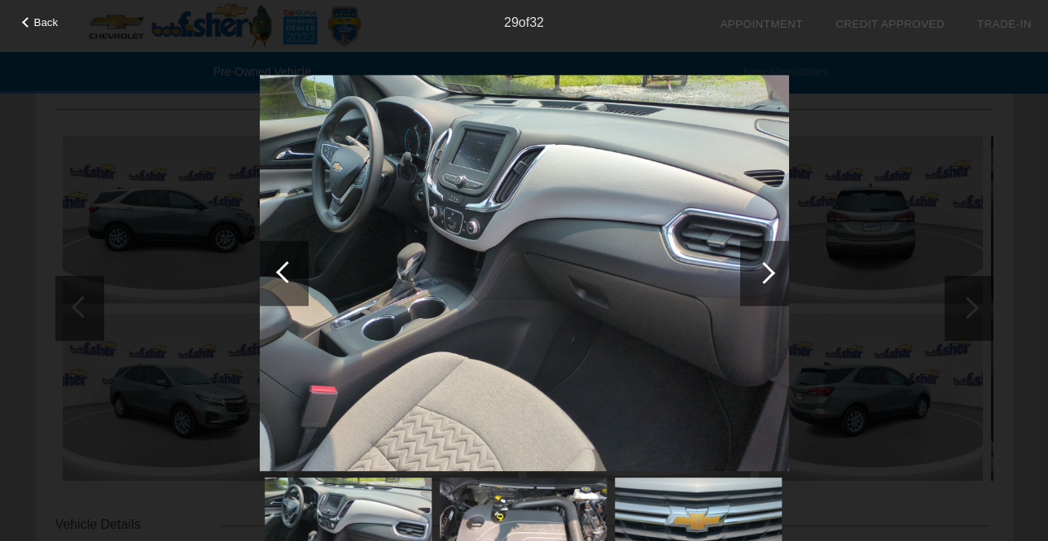
click at [770, 273] on div at bounding box center [764, 273] width 22 height 22
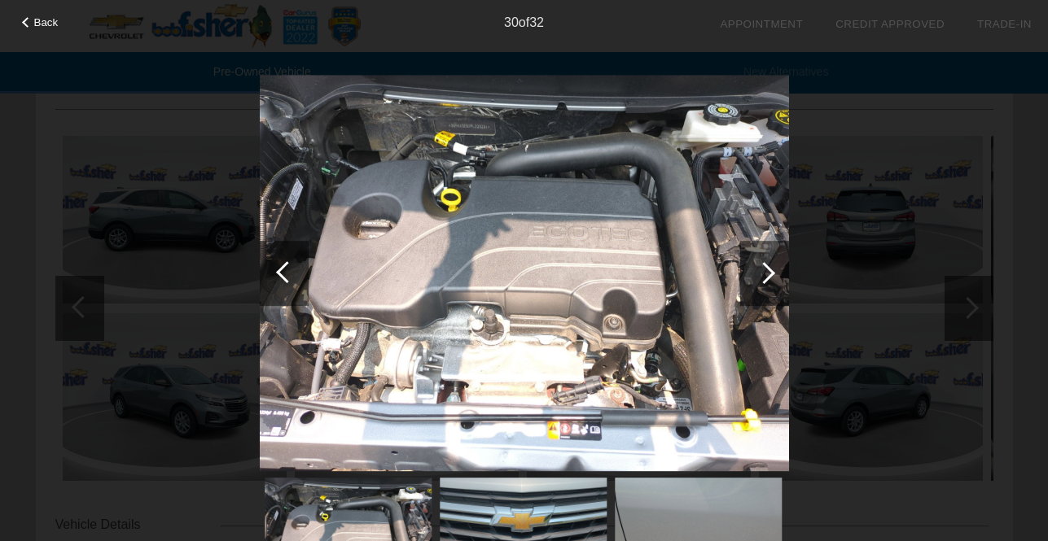
click at [770, 273] on div at bounding box center [764, 273] width 22 height 22
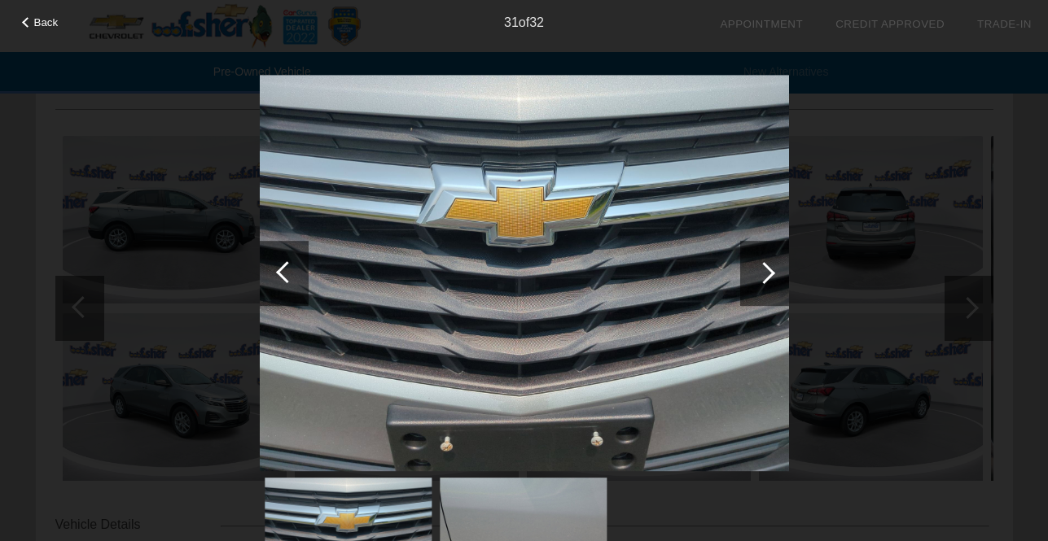
click at [770, 273] on div at bounding box center [764, 273] width 22 height 22
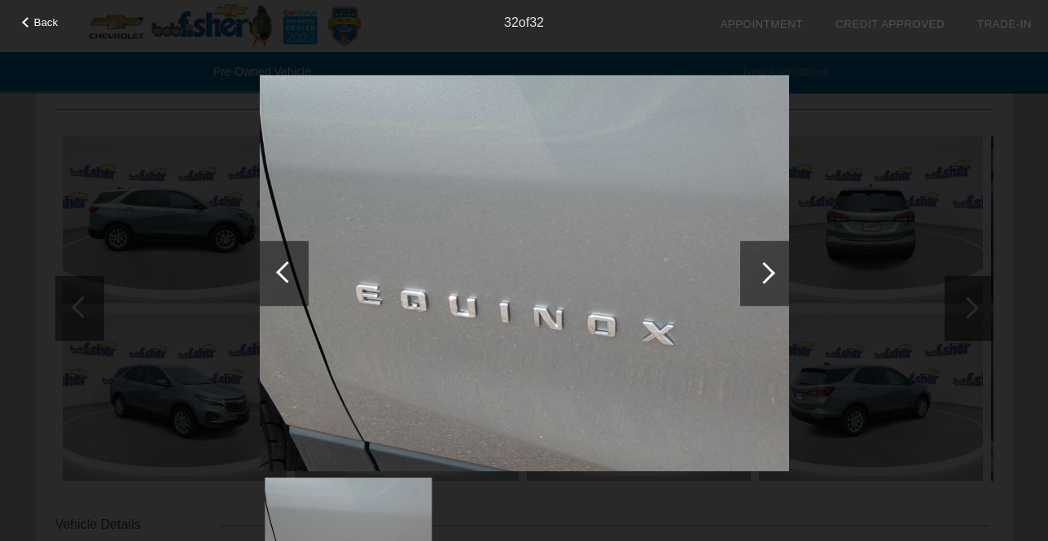
click at [770, 273] on div at bounding box center [764, 273] width 22 height 22
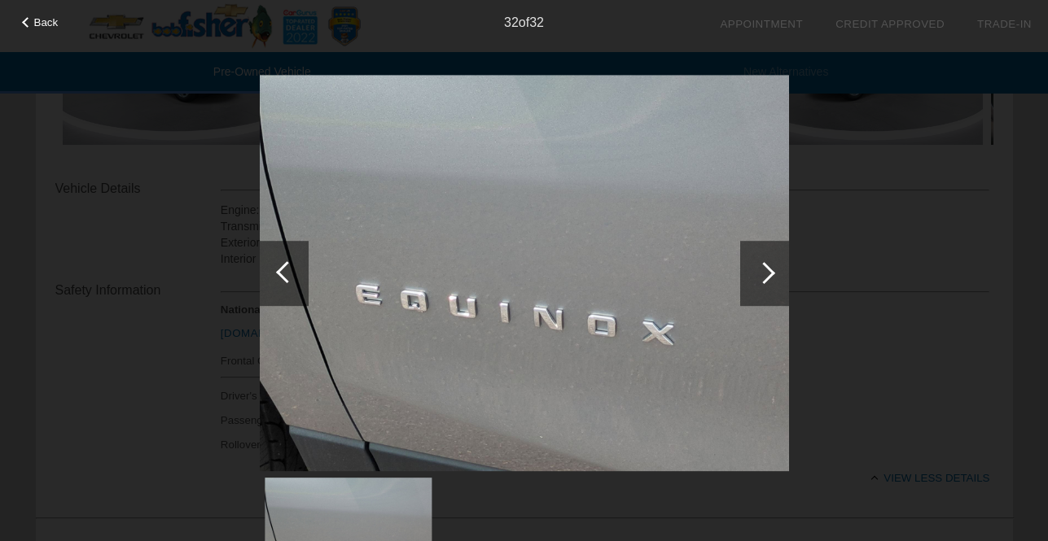
scroll to position [1520, 0]
click at [24, 20] on div at bounding box center [27, 22] width 11 height 11
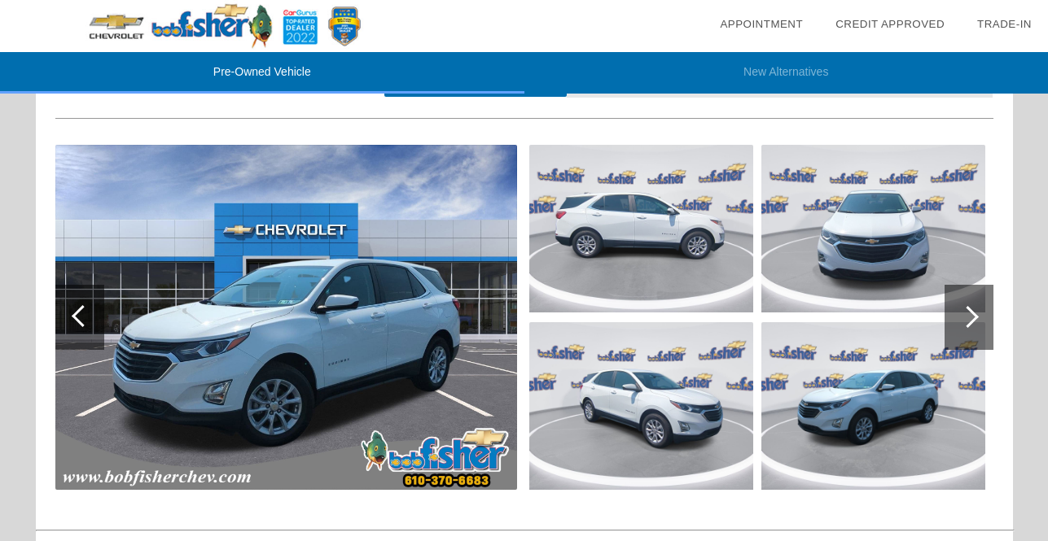
scroll to position [2800, 0]
